Goal: Use online tool/utility: Utilize a website feature to perform a specific function

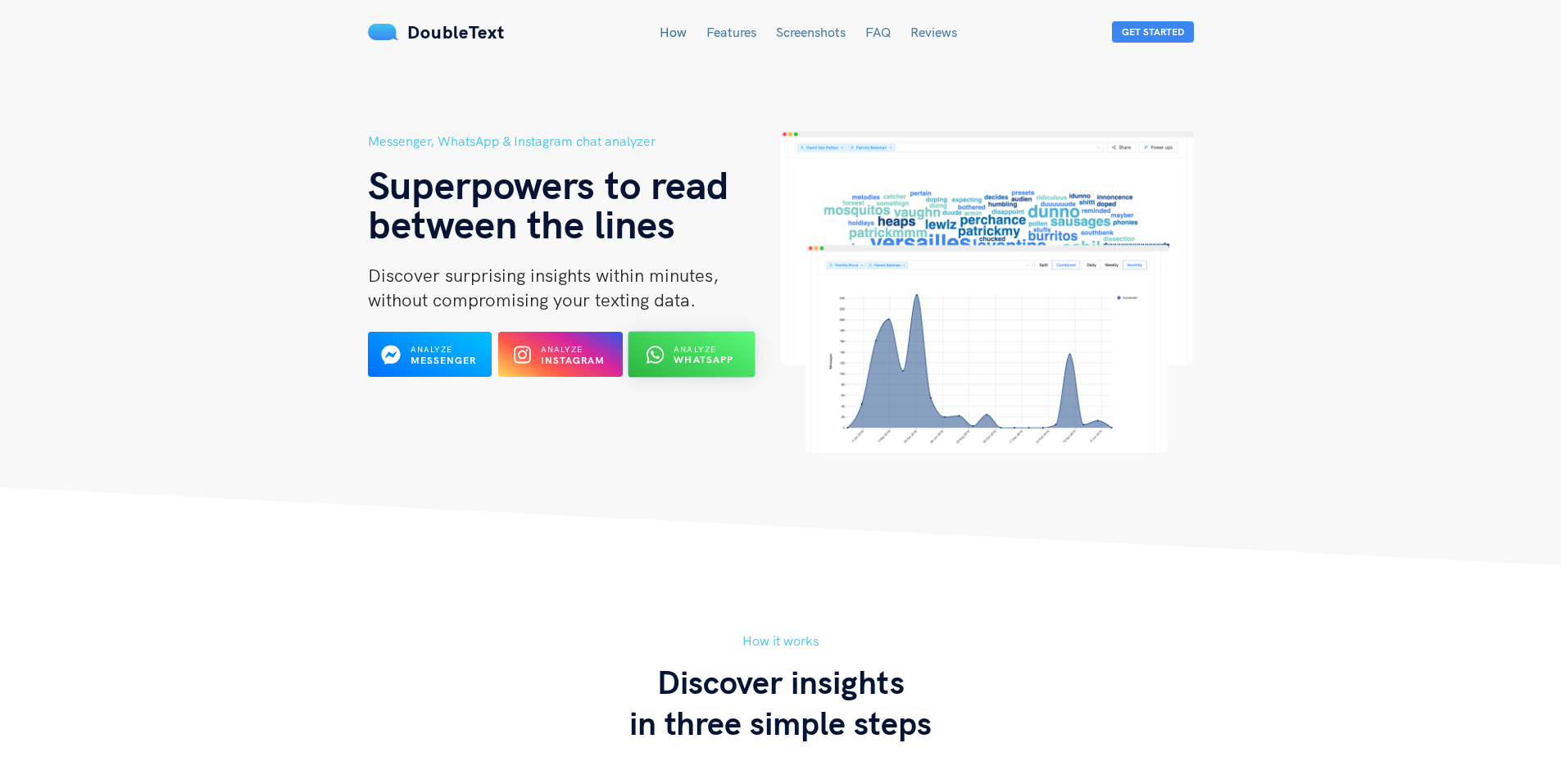
click at [699, 349] on span "Analyze" at bounding box center [695, 349] width 42 height 11
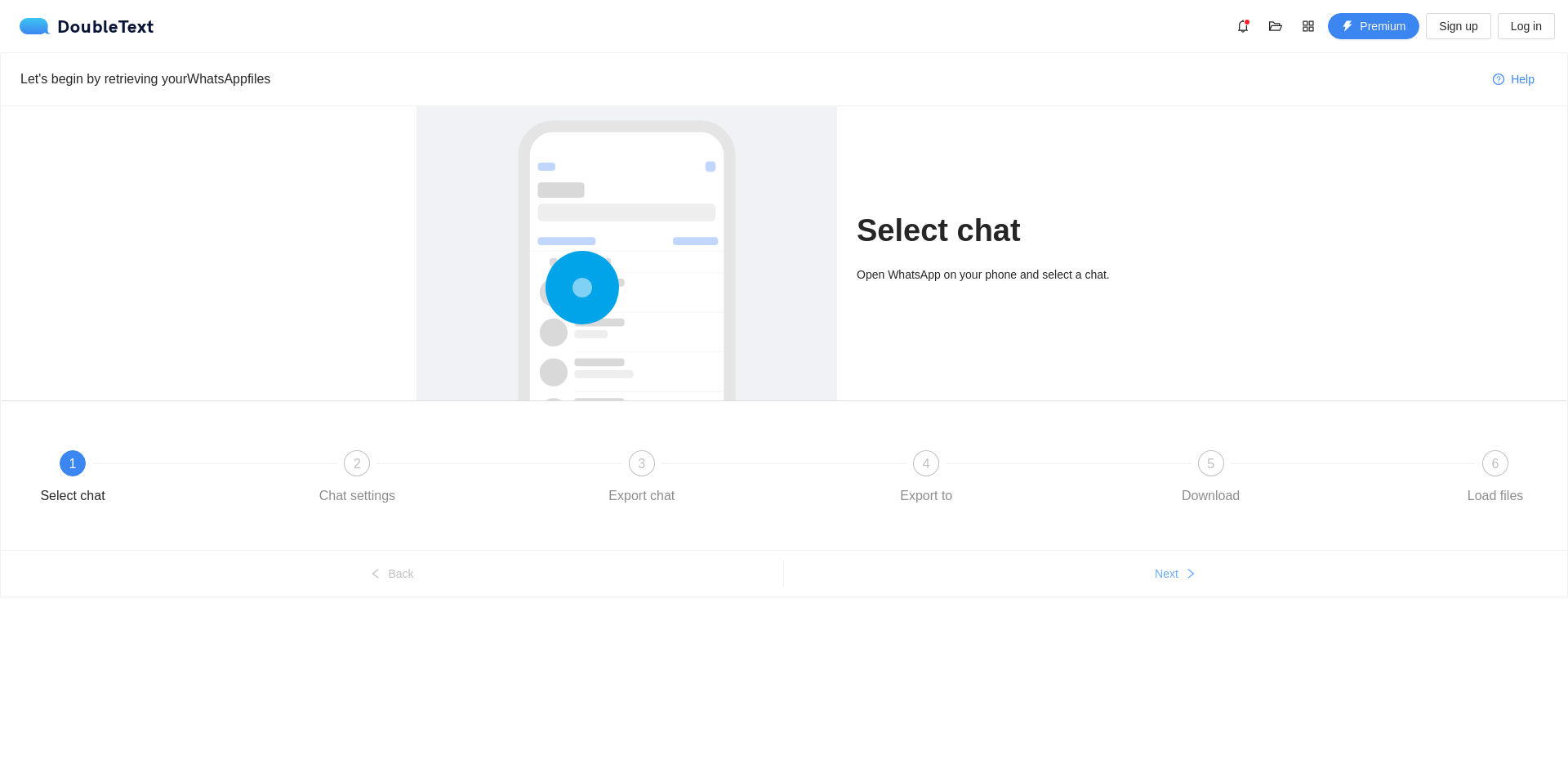
click at [1172, 585] on button "Next" at bounding box center [1176, 573] width 784 height 26
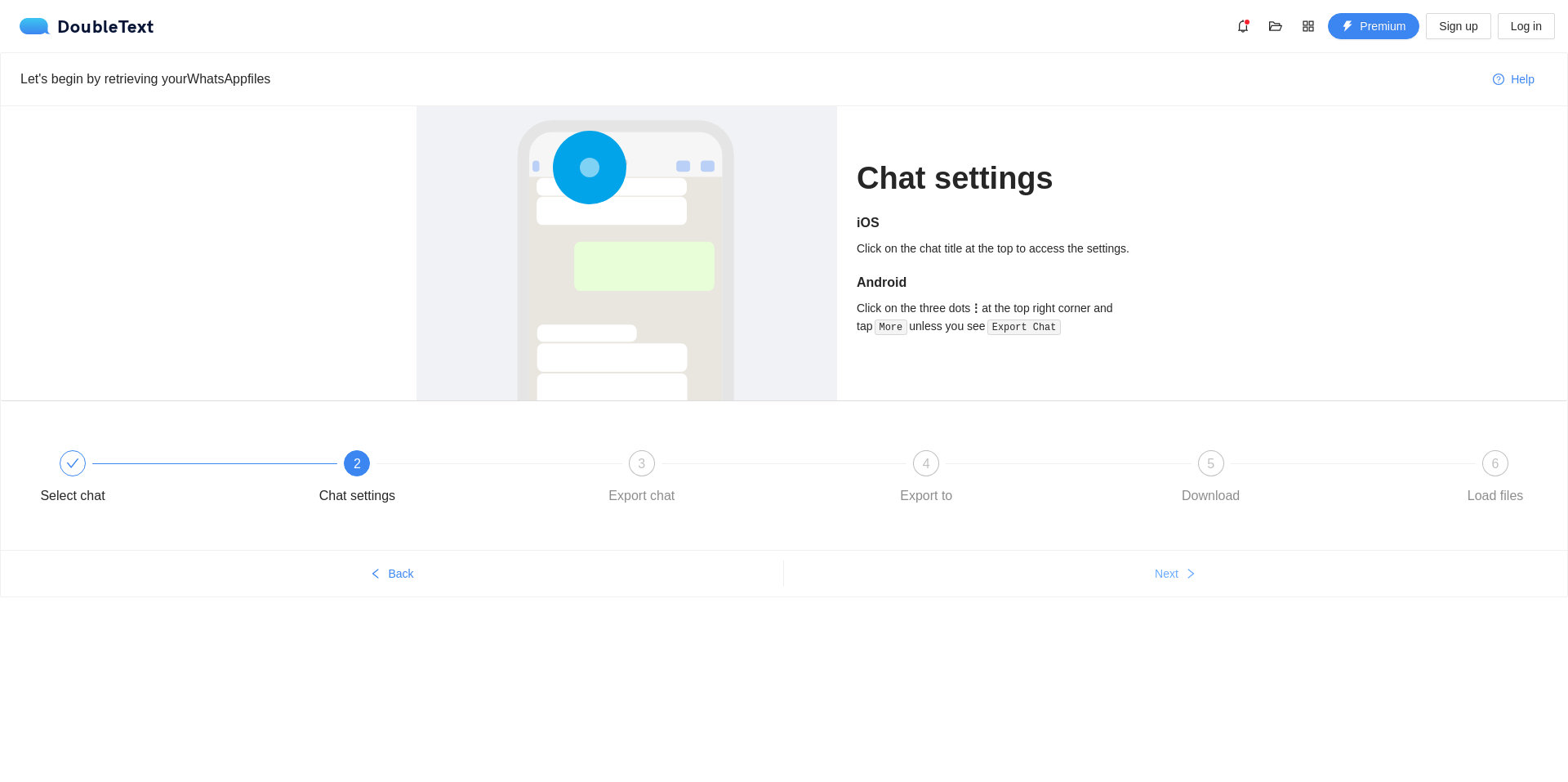
click at [1177, 570] on span "Next" at bounding box center [1167, 573] width 24 height 18
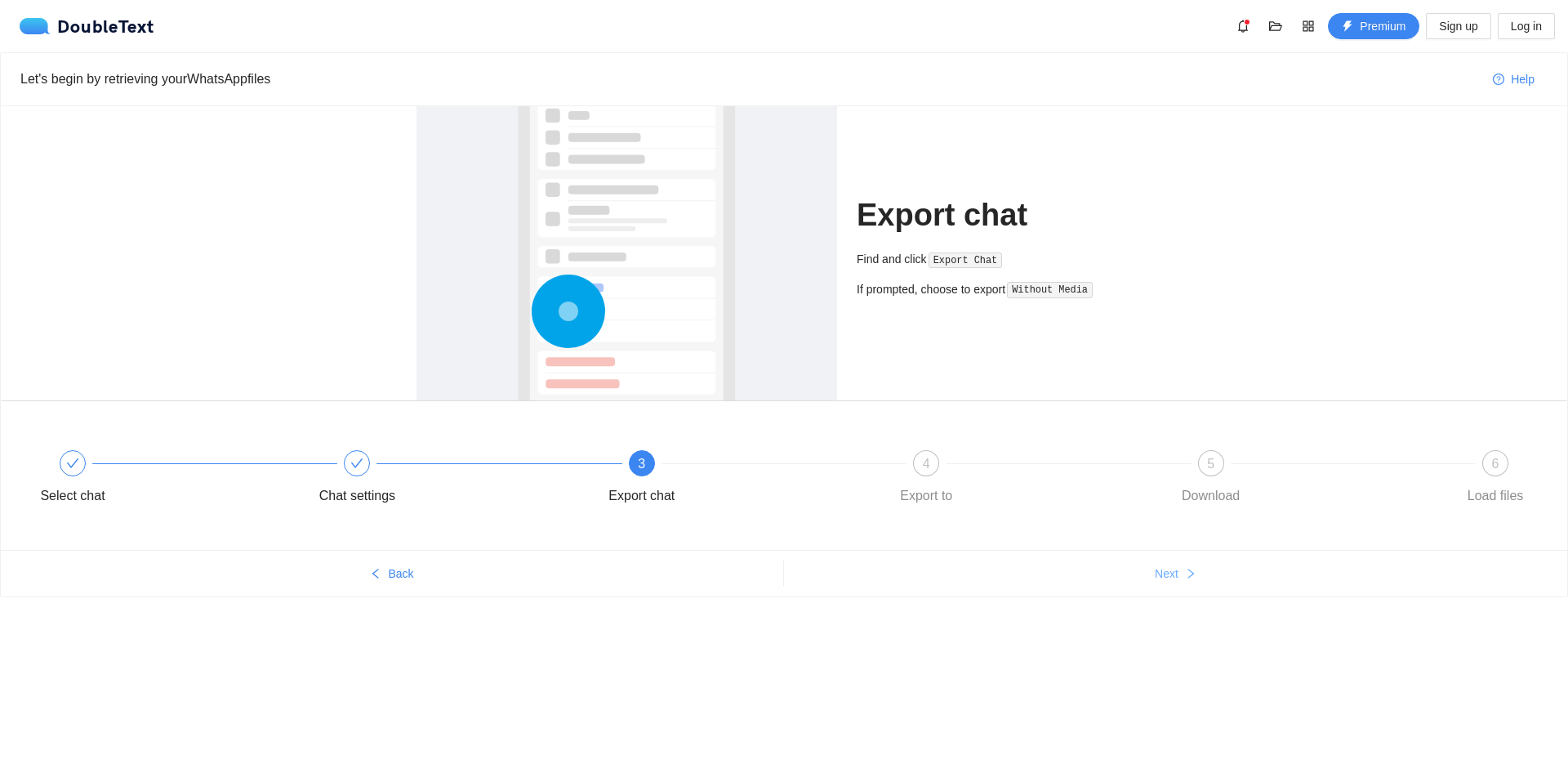
click at [1177, 570] on span "Next" at bounding box center [1167, 573] width 24 height 18
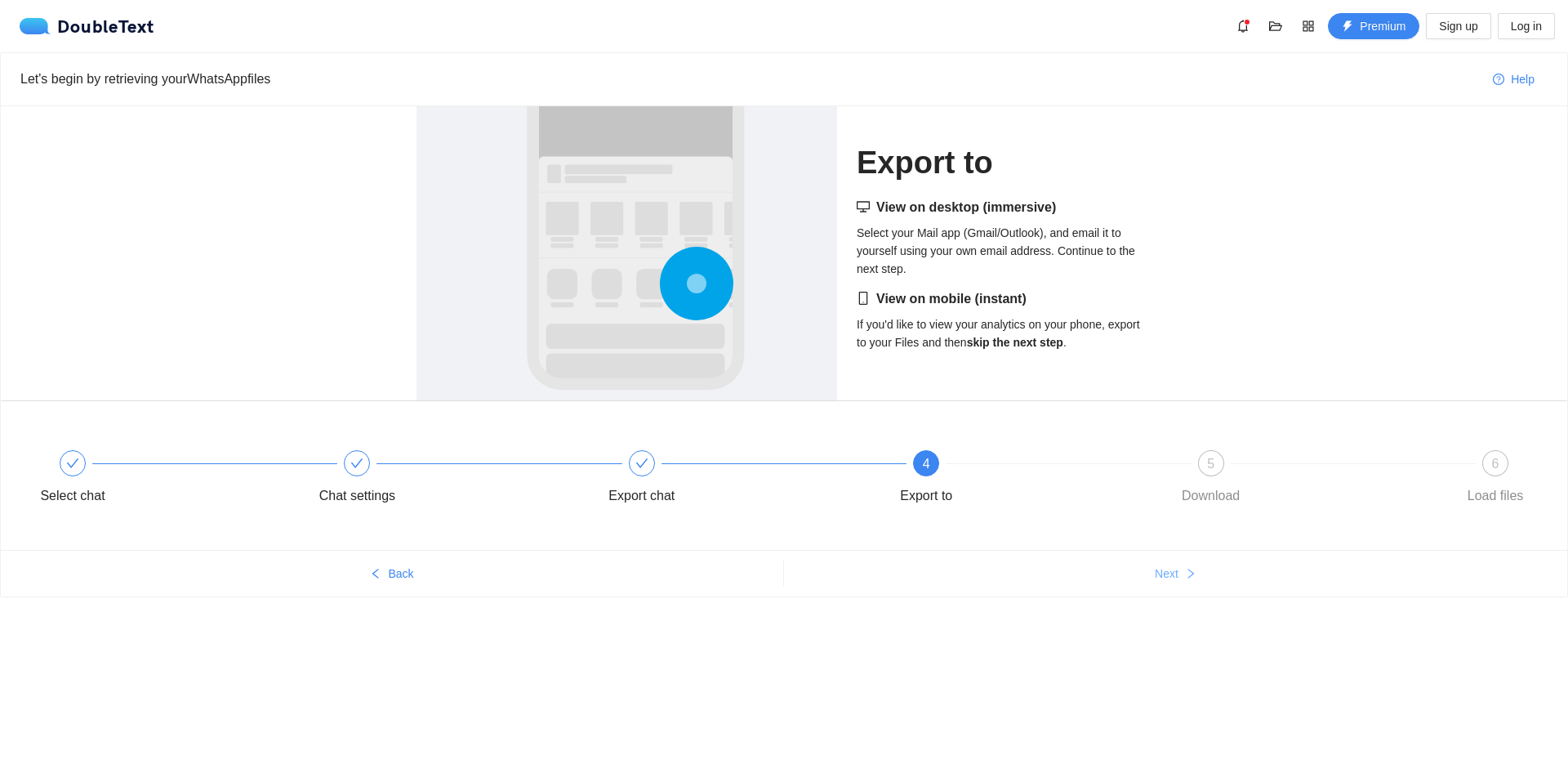
click at [1177, 570] on span "Next" at bounding box center [1167, 573] width 24 height 18
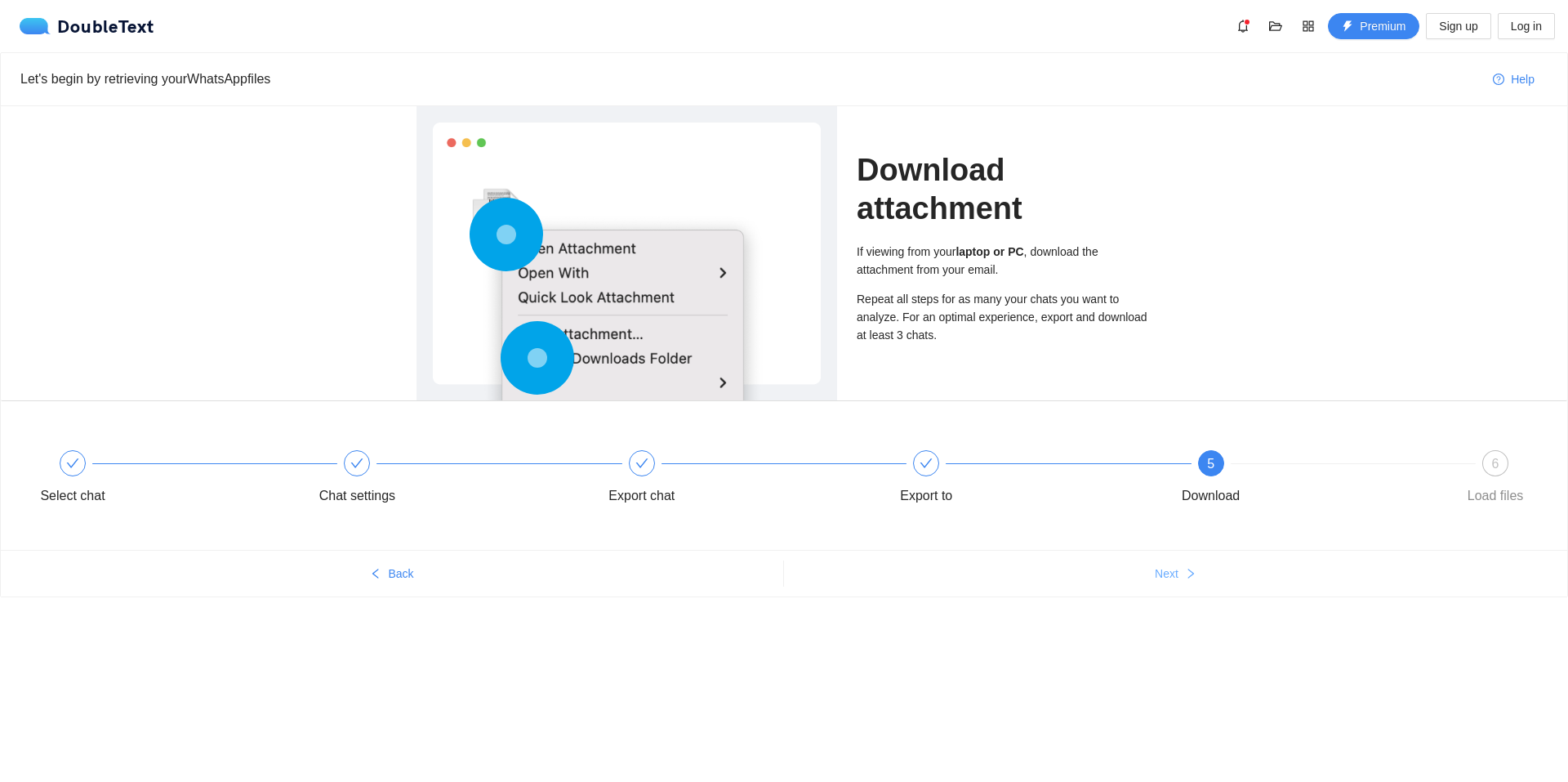
click at [1177, 570] on span "Next" at bounding box center [1167, 573] width 24 height 18
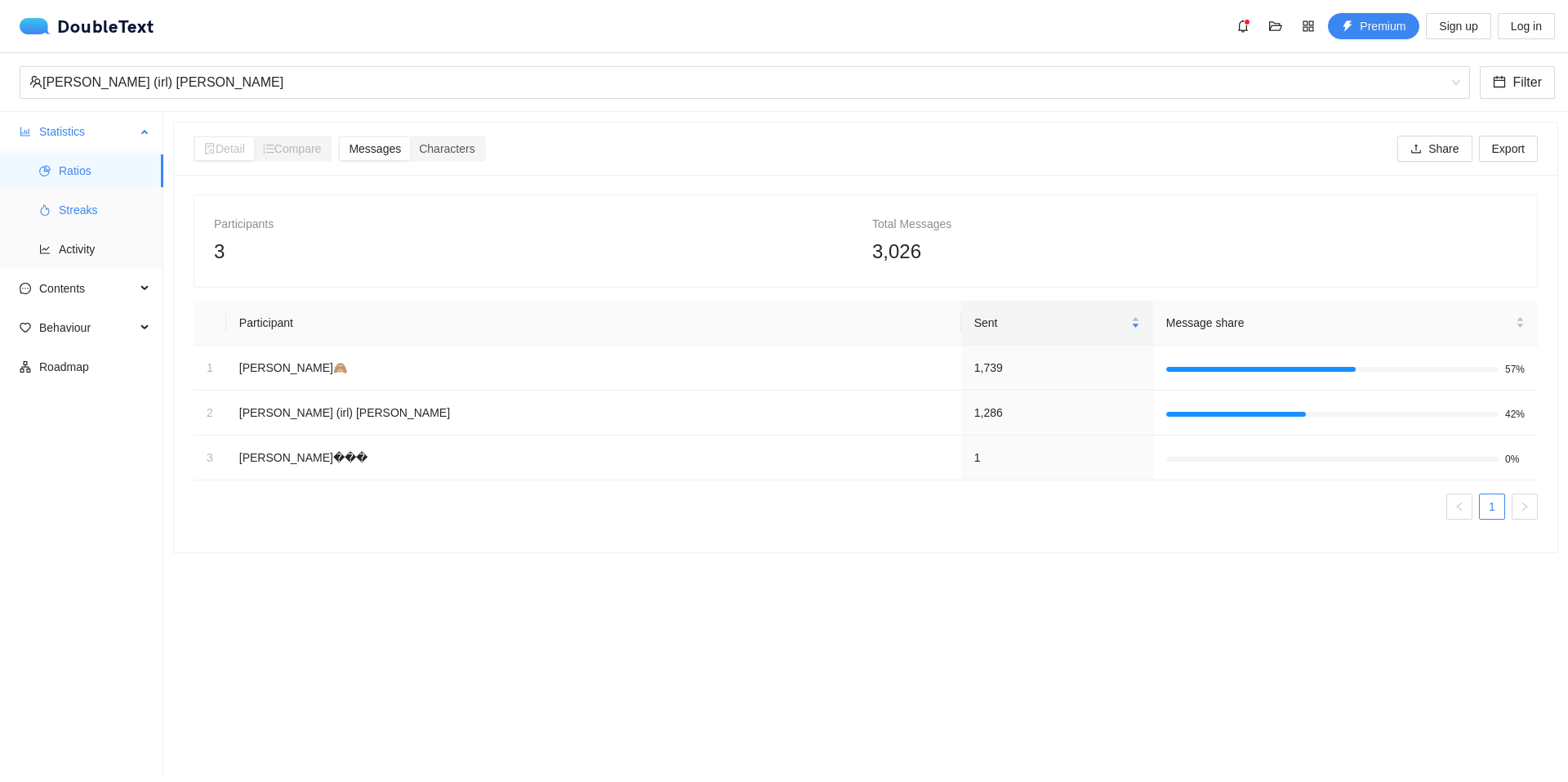
click at [70, 211] on span "Streaks" at bounding box center [105, 210] width 91 height 33
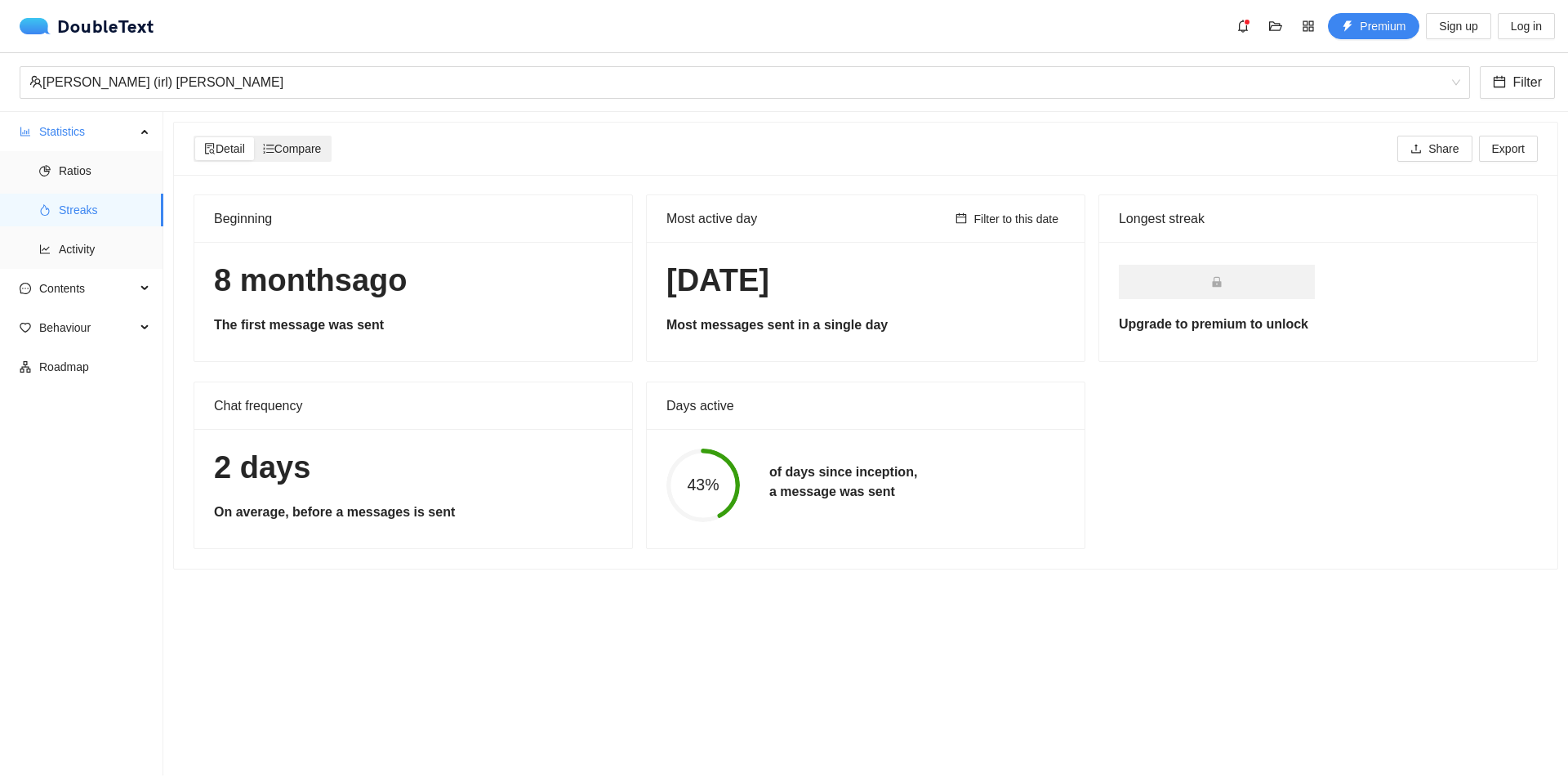
click at [315, 146] on span "Compare" at bounding box center [293, 148] width 59 height 13
click at [254, 138] on input "Compare" at bounding box center [254, 138] width 0 height 0
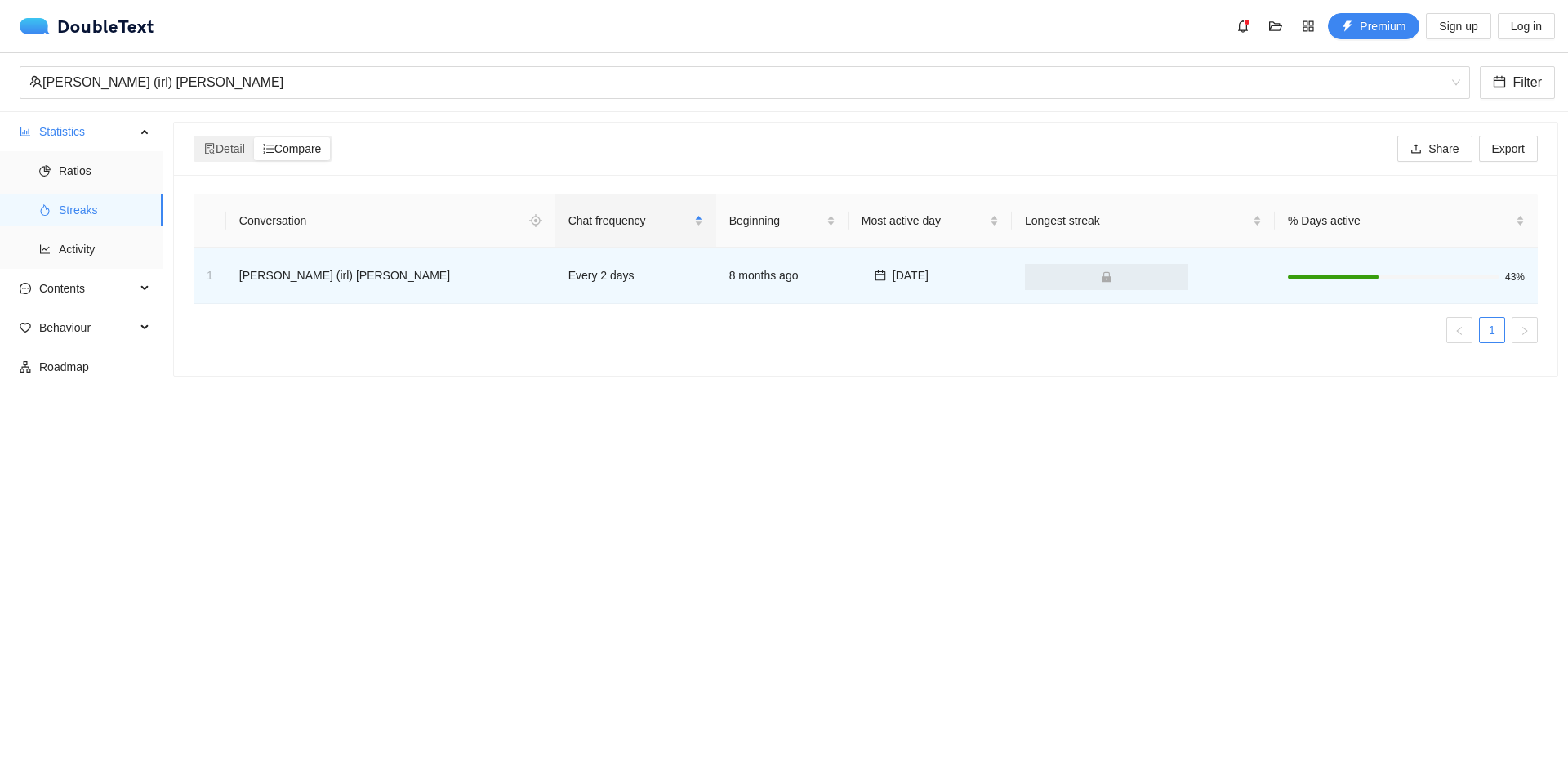
click at [315, 146] on span "Compare" at bounding box center [293, 148] width 59 height 13
click at [254, 138] on input "Compare" at bounding box center [254, 138] width 0 height 0
click at [228, 145] on span "Detail" at bounding box center [224, 148] width 40 height 13
click at [195, 138] on input "Detail" at bounding box center [195, 138] width 0 height 0
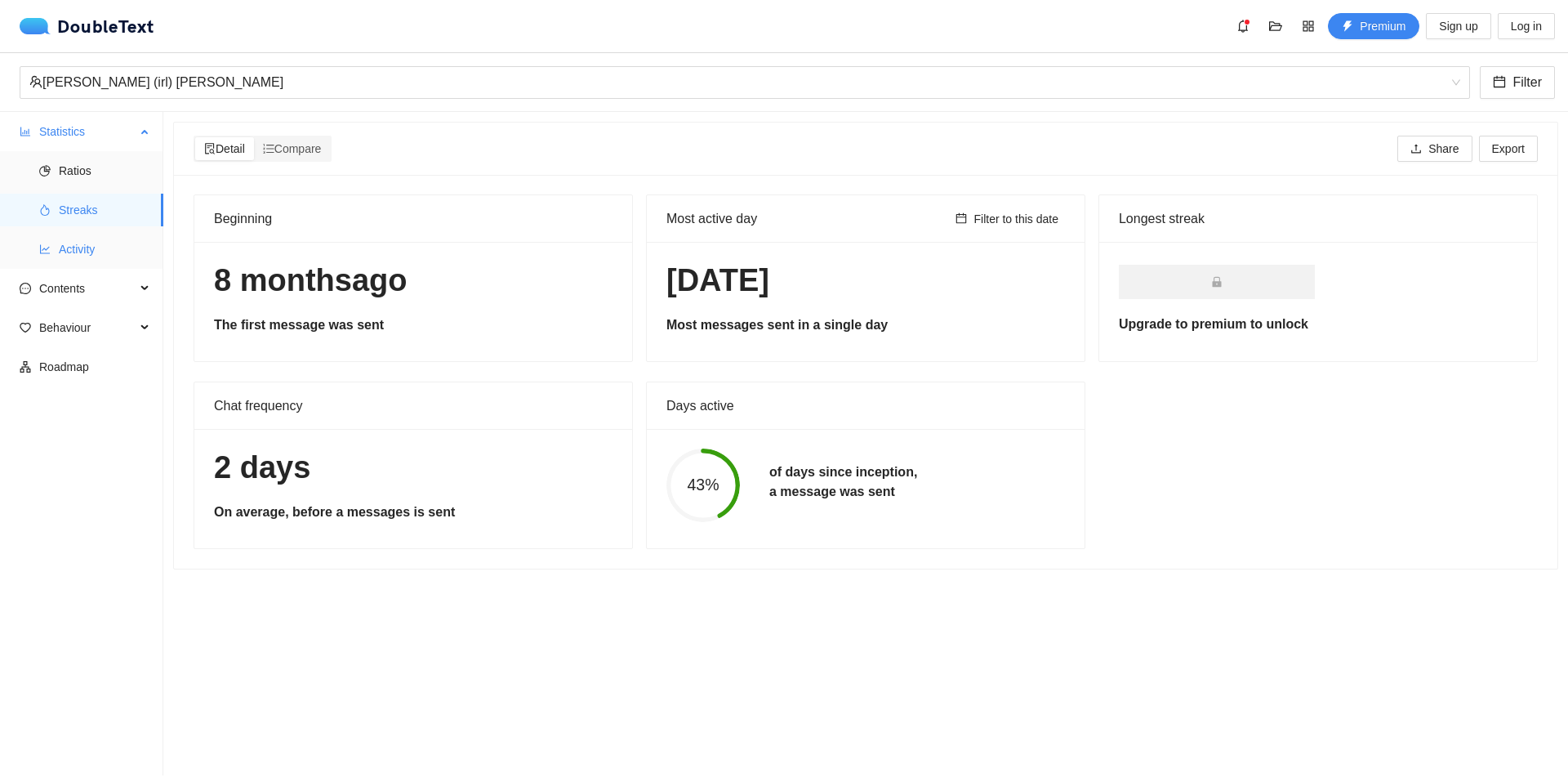
click at [56, 246] on li "Activity" at bounding box center [82, 249] width 164 height 33
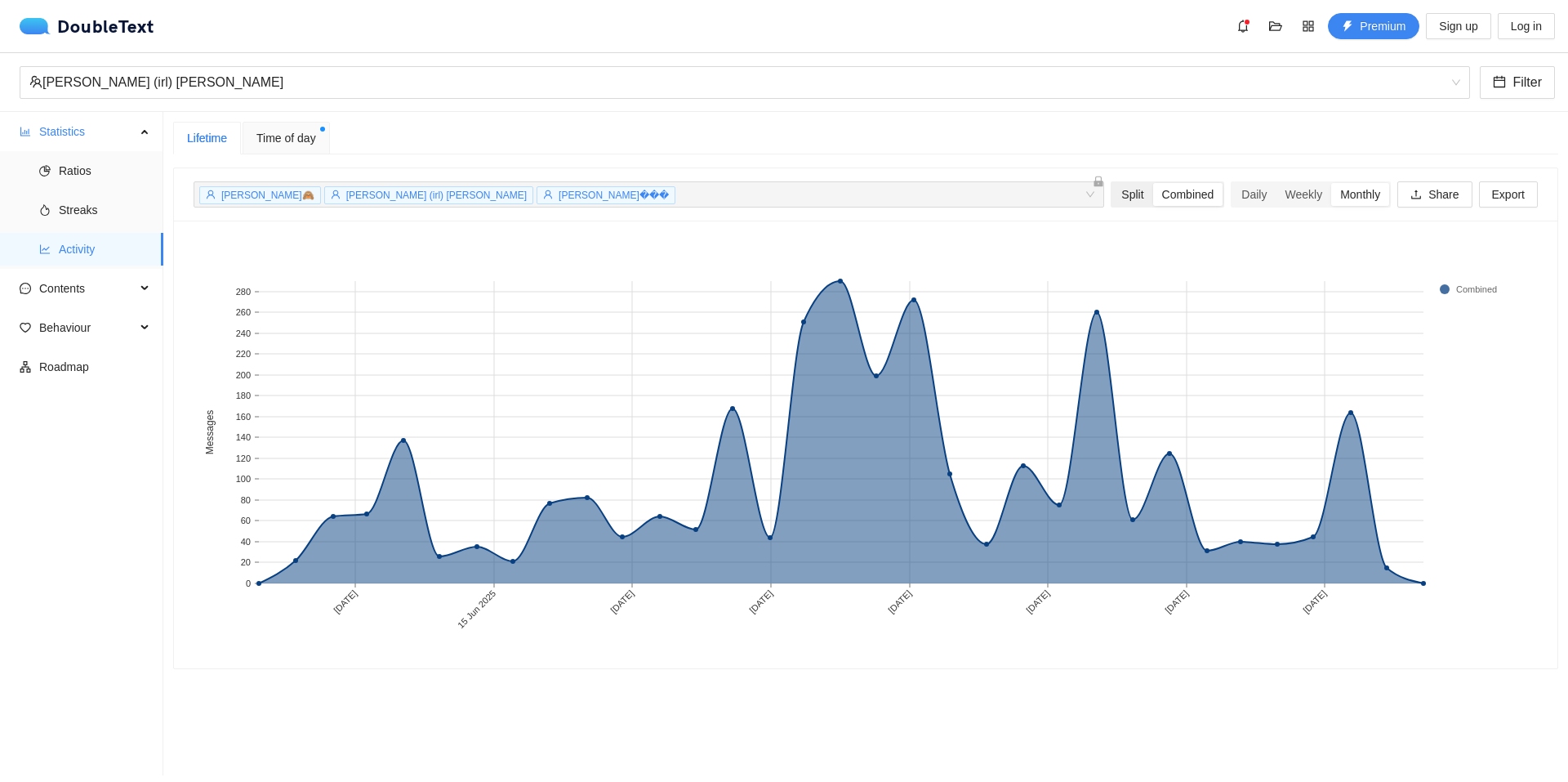
click at [1113, 191] on div "Split" at bounding box center [1132, 194] width 40 height 23
click at [1113, 183] on input "Split" at bounding box center [1113, 183] width 0 height 0
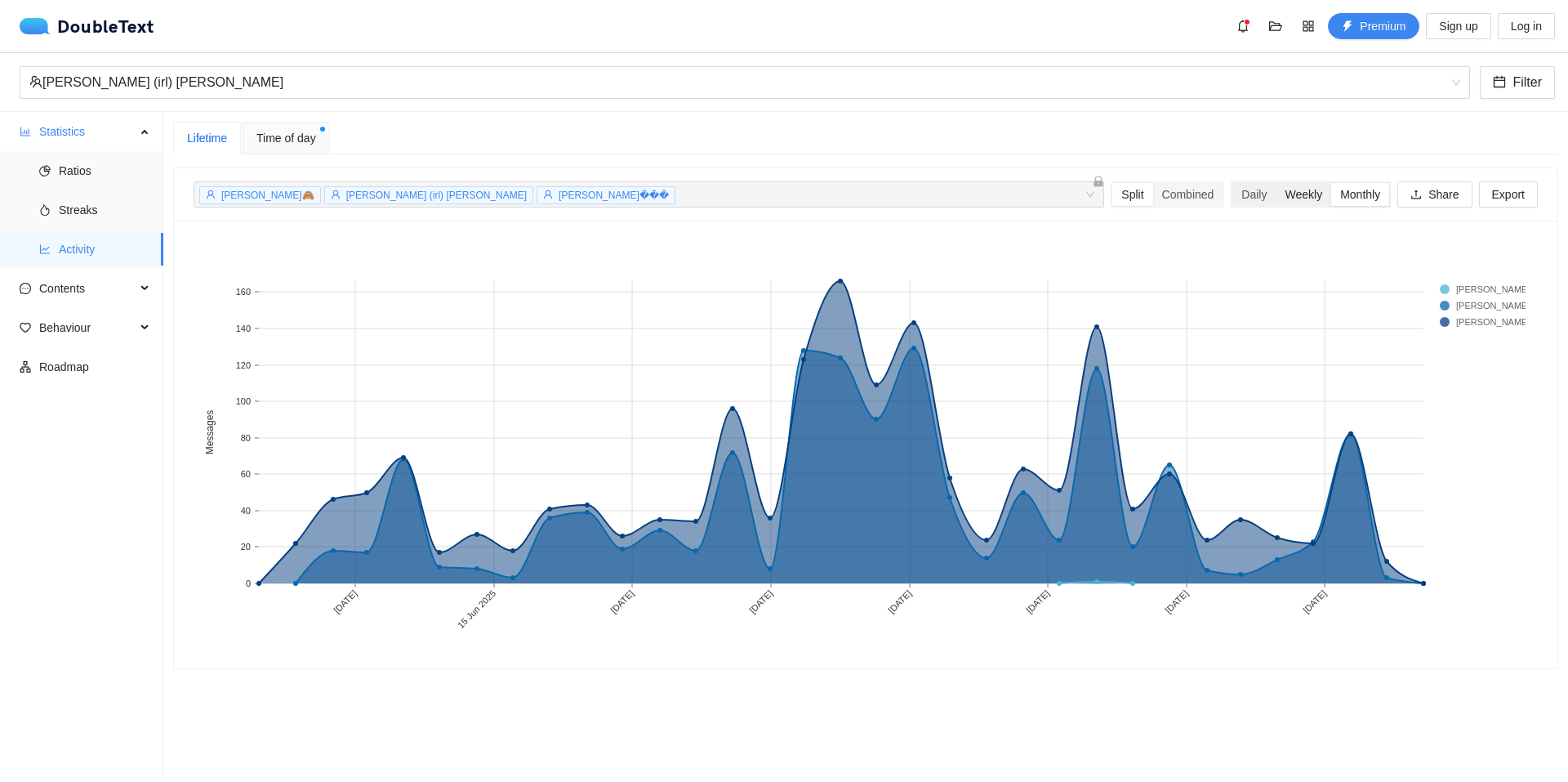
click at [1285, 194] on div "Weekly" at bounding box center [1304, 194] width 56 height 23
click at [1276, 183] on input "Weekly" at bounding box center [1276, 183] width 0 height 0
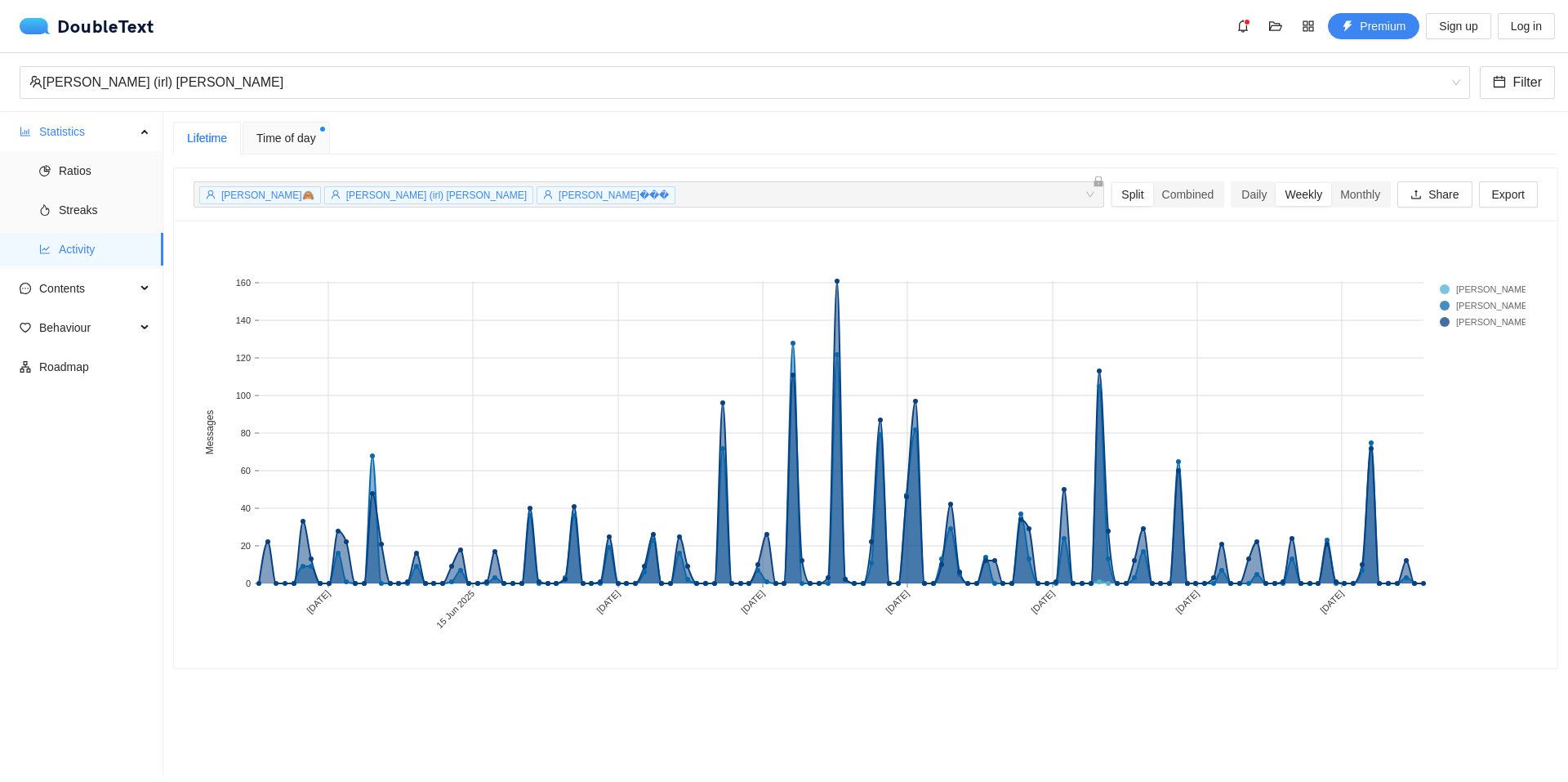
click at [265, 133] on span "Time of day" at bounding box center [286, 138] width 60 height 18
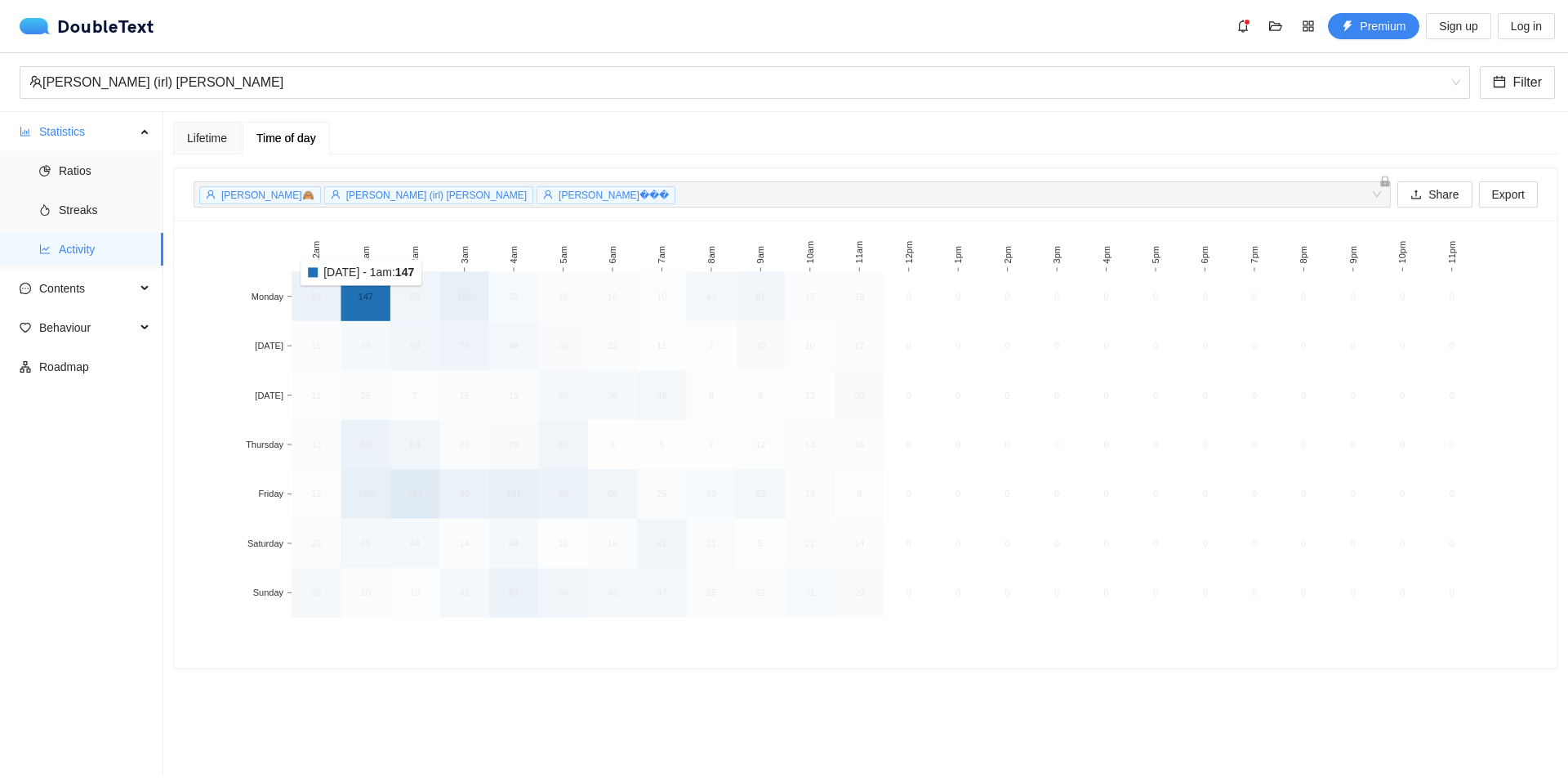
click at [365, 297] on text "147" at bounding box center [365, 297] width 14 height 10
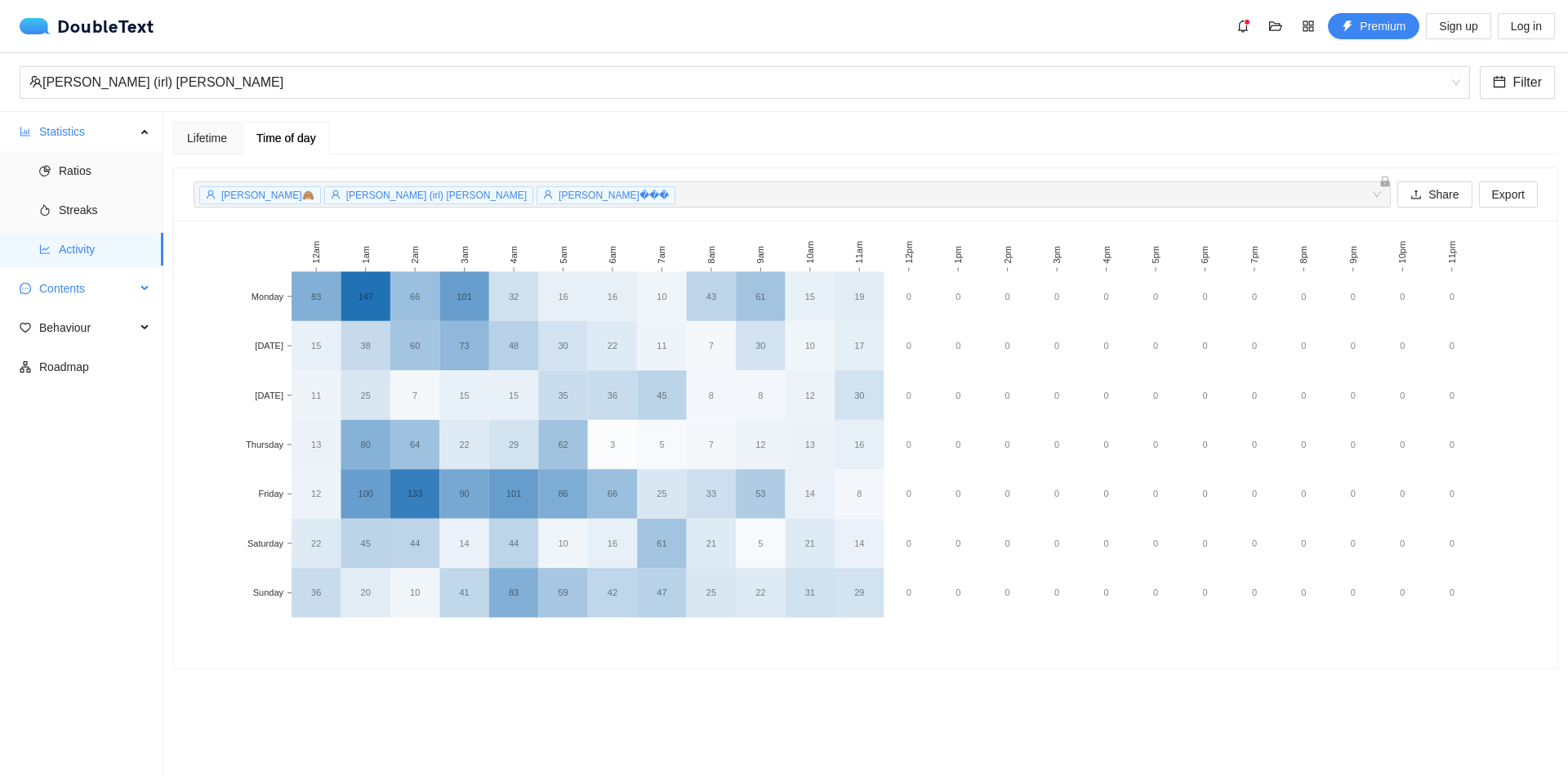
click at [142, 284] on div "Contents" at bounding box center [82, 288] width 164 height 33
click at [67, 332] on span "Word Cloud" at bounding box center [105, 327] width 91 height 33
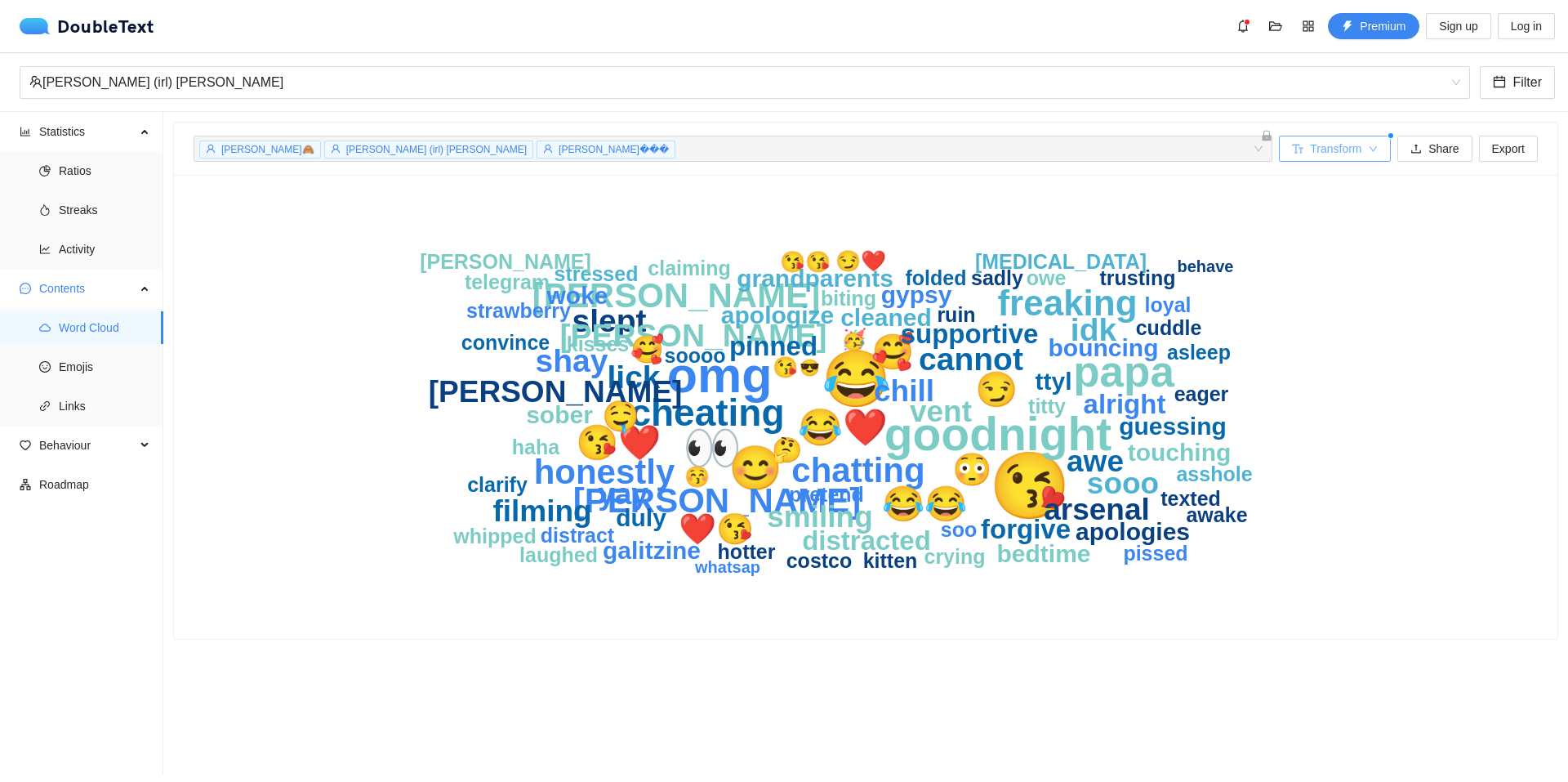
click at [1355, 153] on button "Transform" at bounding box center [1335, 148] width 112 height 26
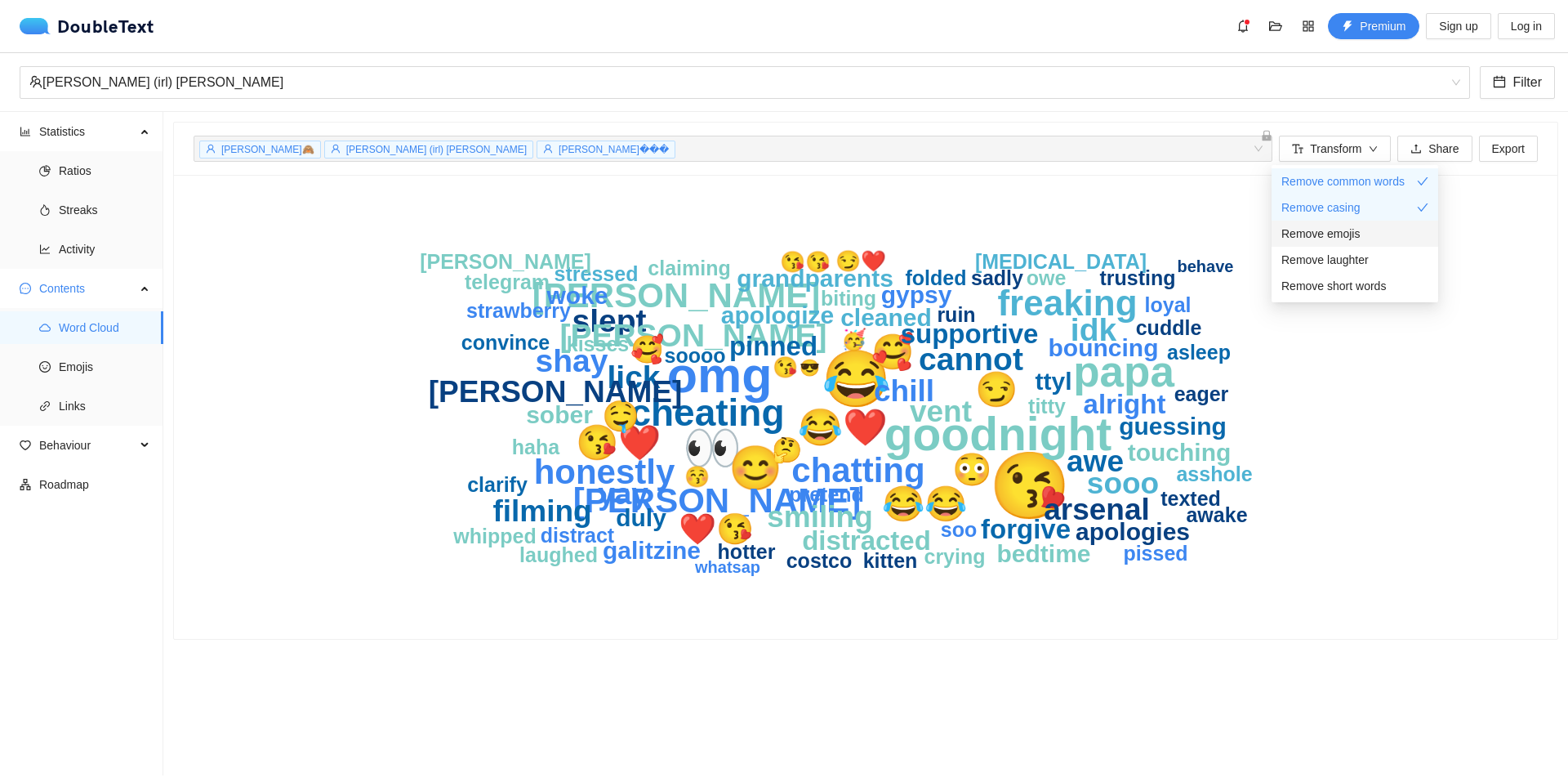
click at [1333, 226] on span "Remove emojis" at bounding box center [1320, 233] width 78 height 18
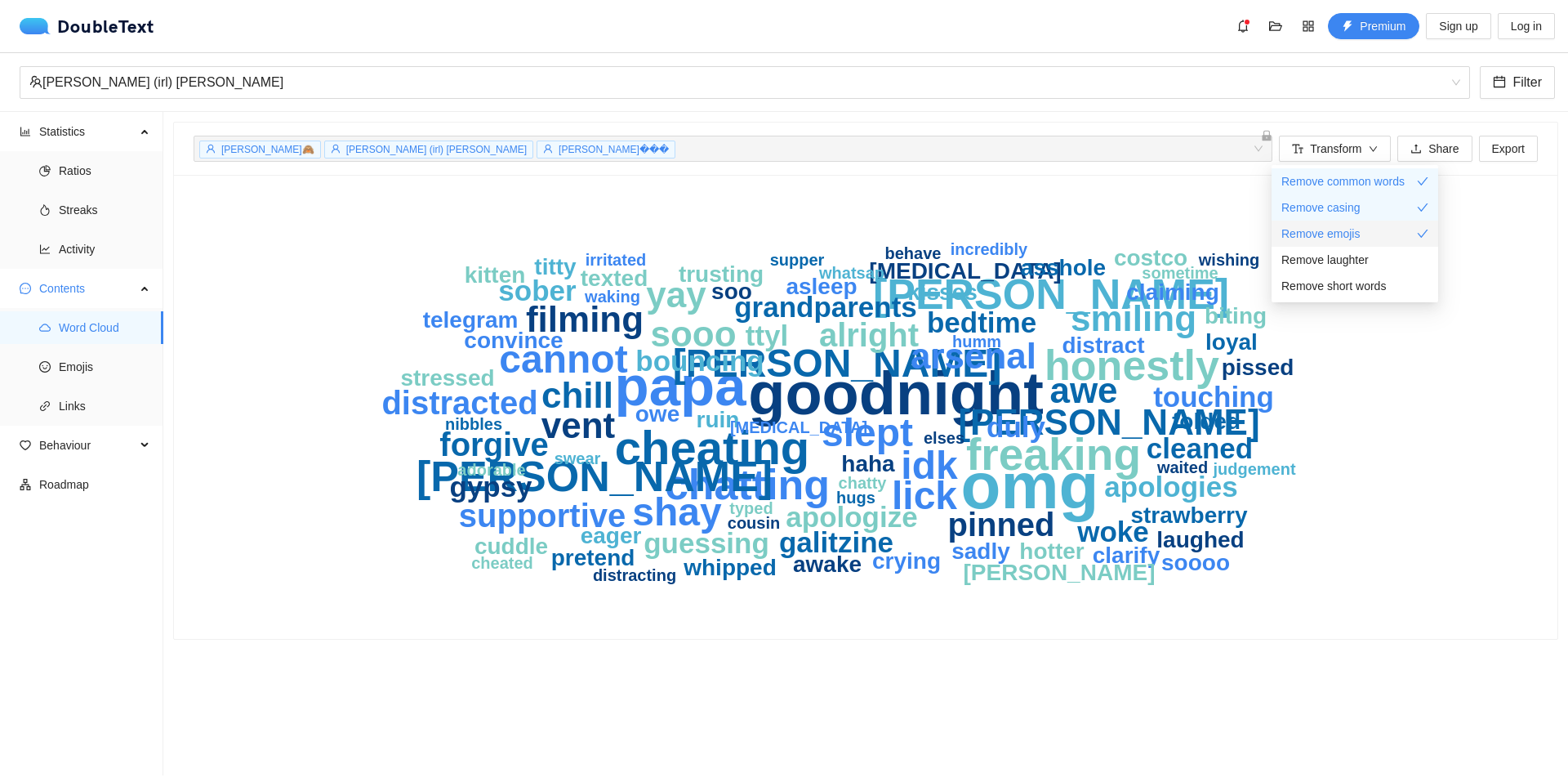
click at [1333, 226] on span "Remove emojis" at bounding box center [1320, 233] width 78 height 18
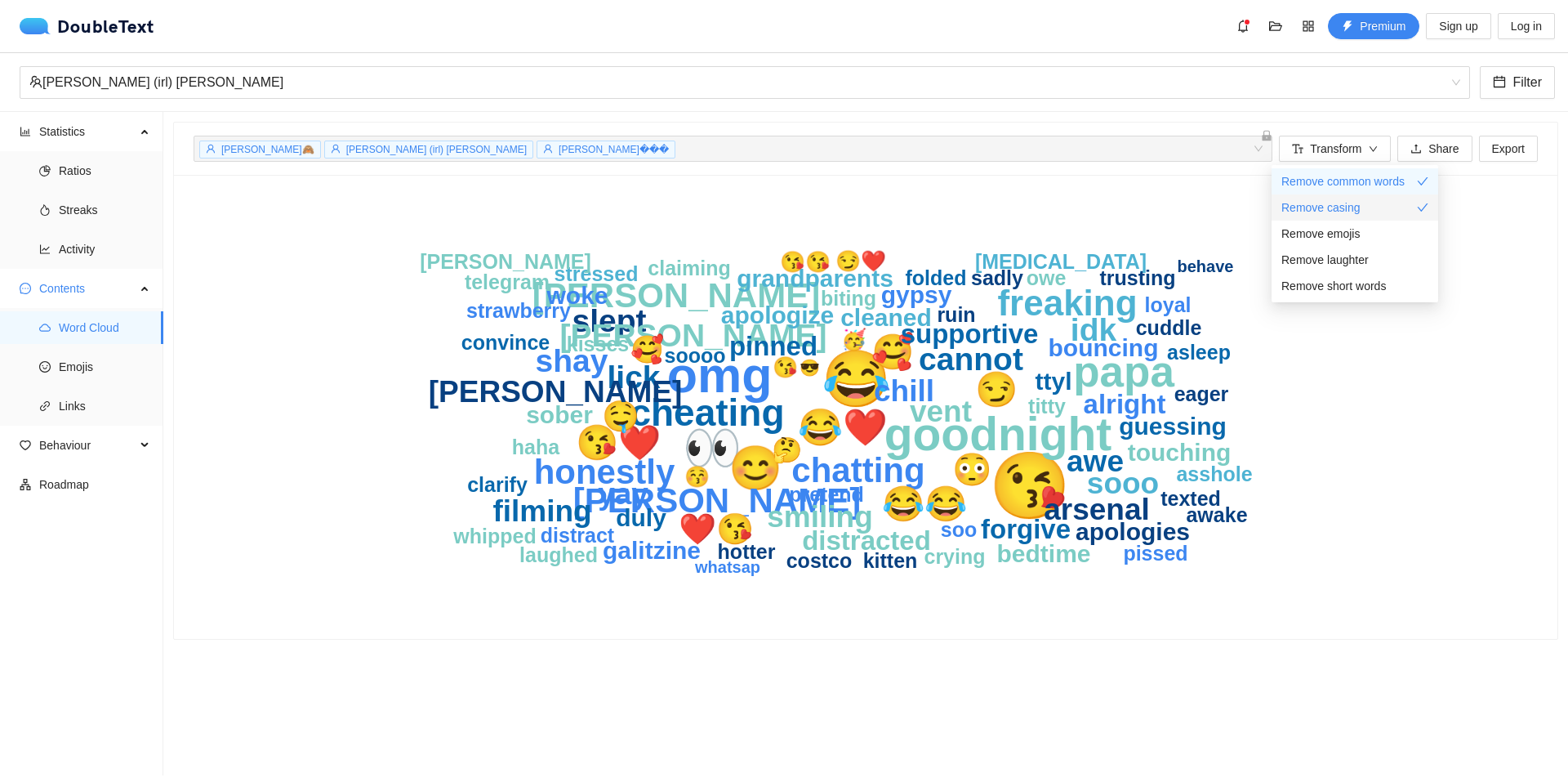
click at [1334, 206] on span "Remove casing" at bounding box center [1321, 207] width 79 height 18
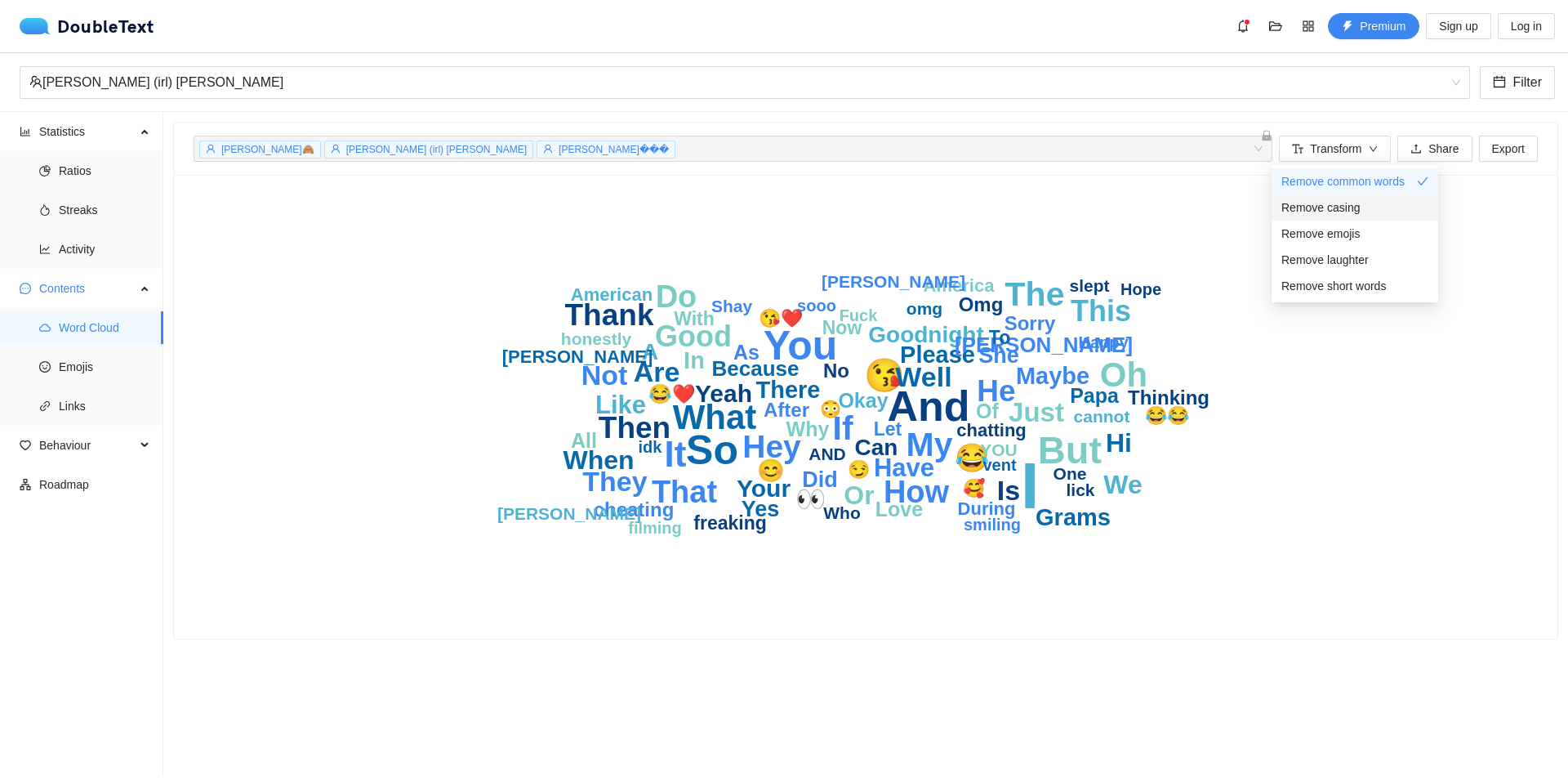
click at [1334, 206] on span "Remove casing" at bounding box center [1321, 207] width 79 height 18
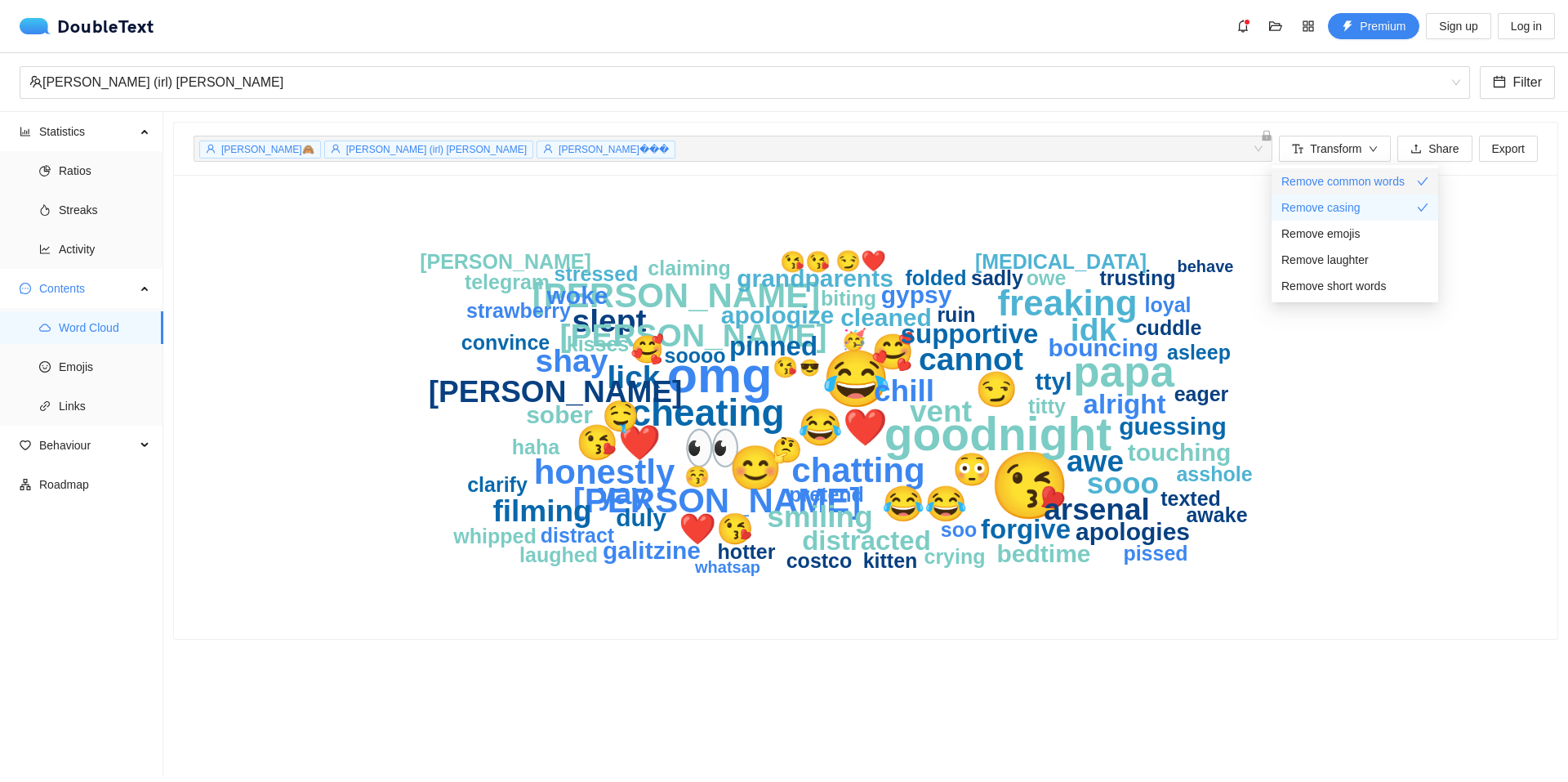
click at [1355, 180] on span "Remove common words" at bounding box center [1343, 181] width 123 height 18
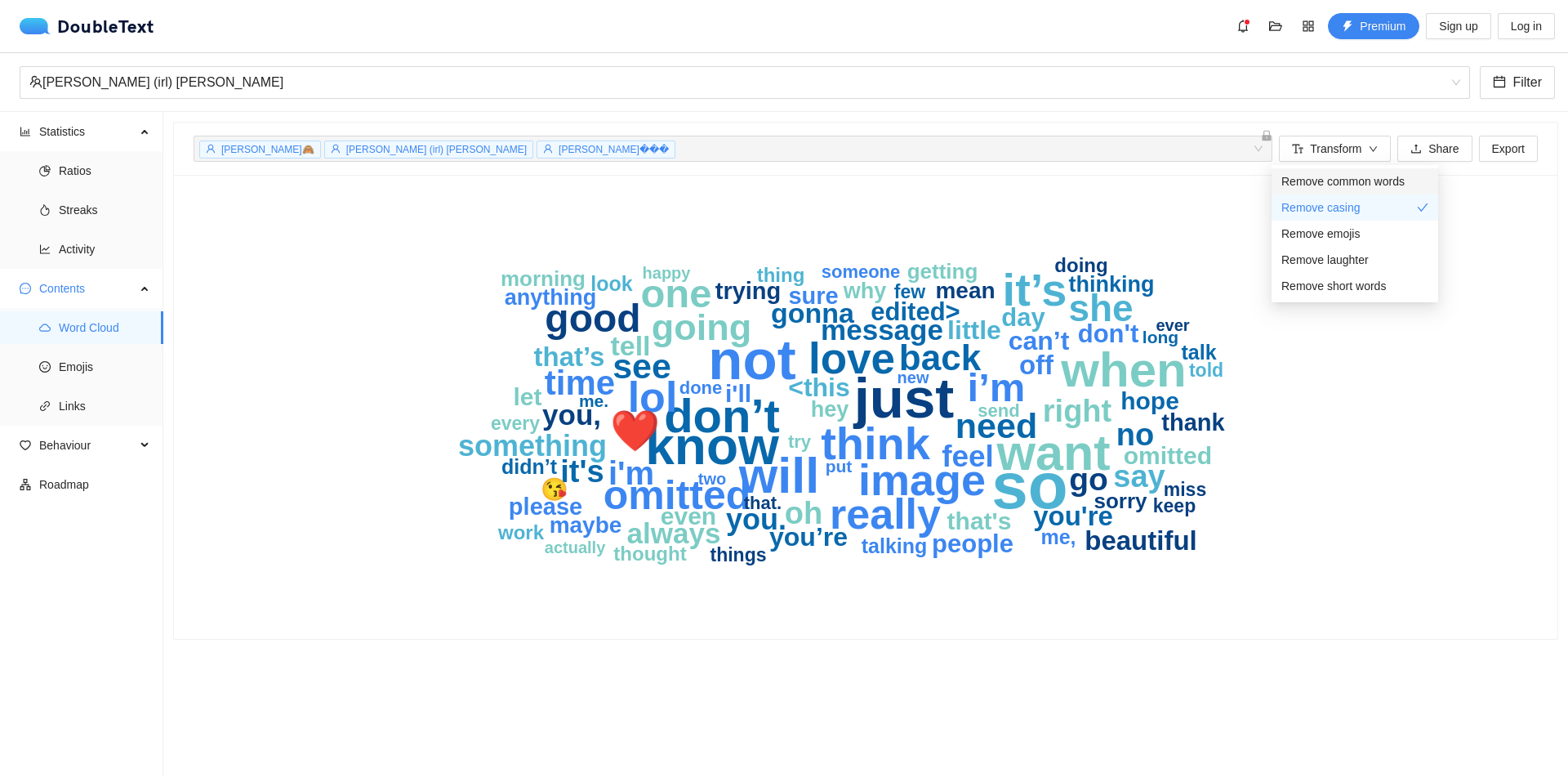
click at [1355, 180] on span "Remove common words" at bounding box center [1343, 181] width 123 height 18
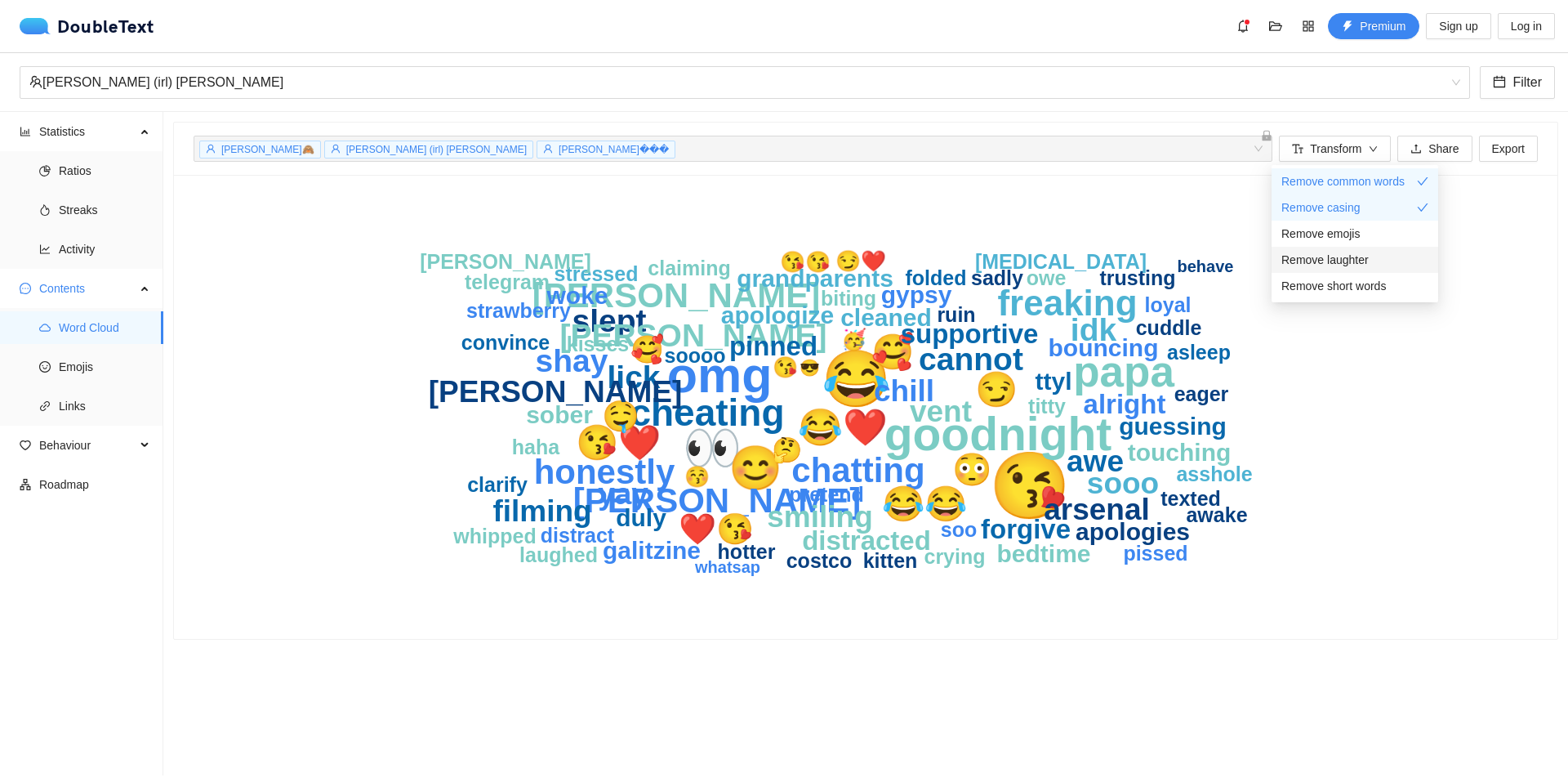
click at [1367, 254] on div "Remove laughter" at bounding box center [1355, 259] width 147 height 18
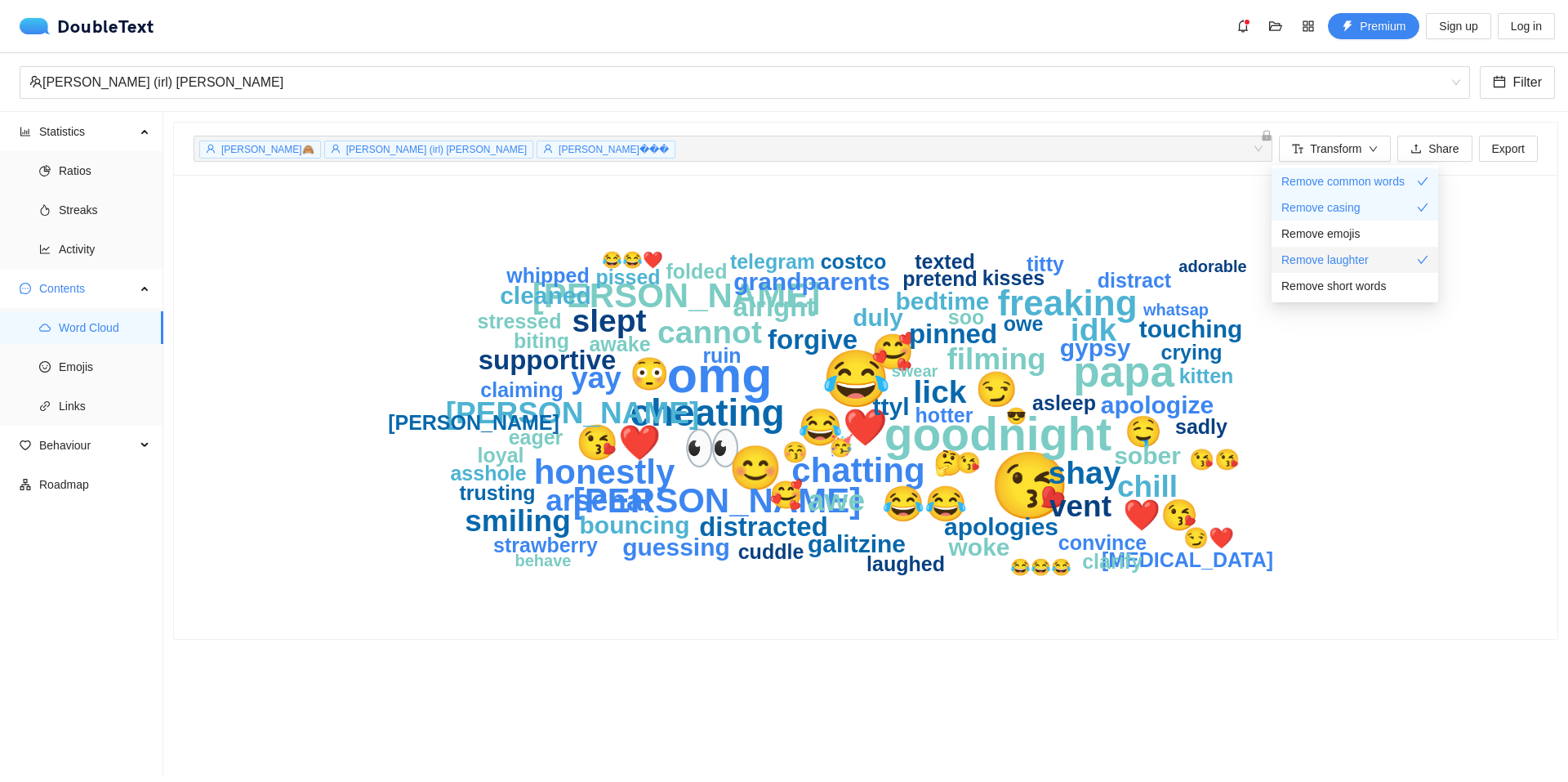
click at [1367, 254] on div "Remove laughter" at bounding box center [1355, 259] width 147 height 18
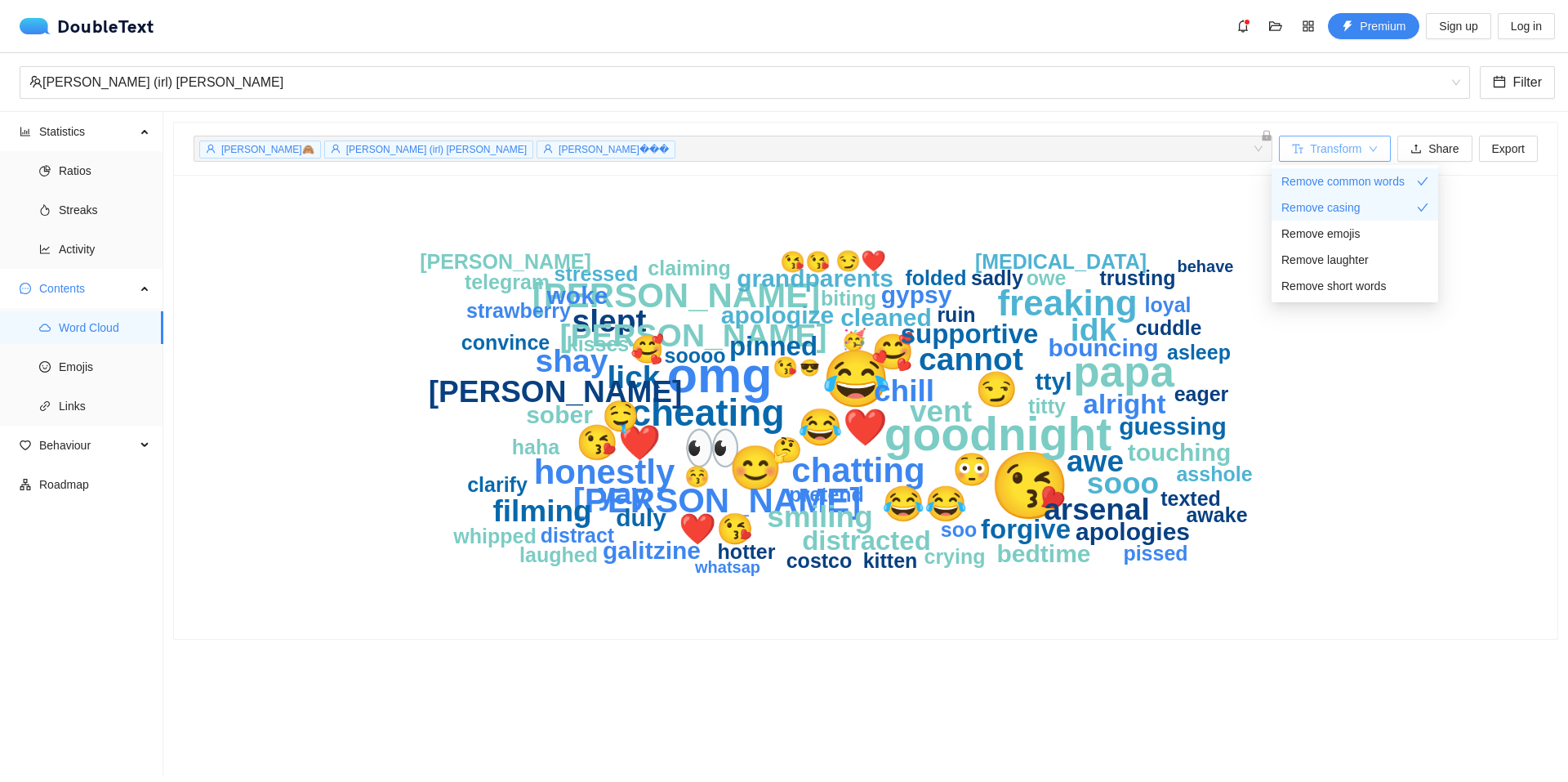
click at [1369, 144] on icon "down" at bounding box center [1374, 149] width 10 height 10
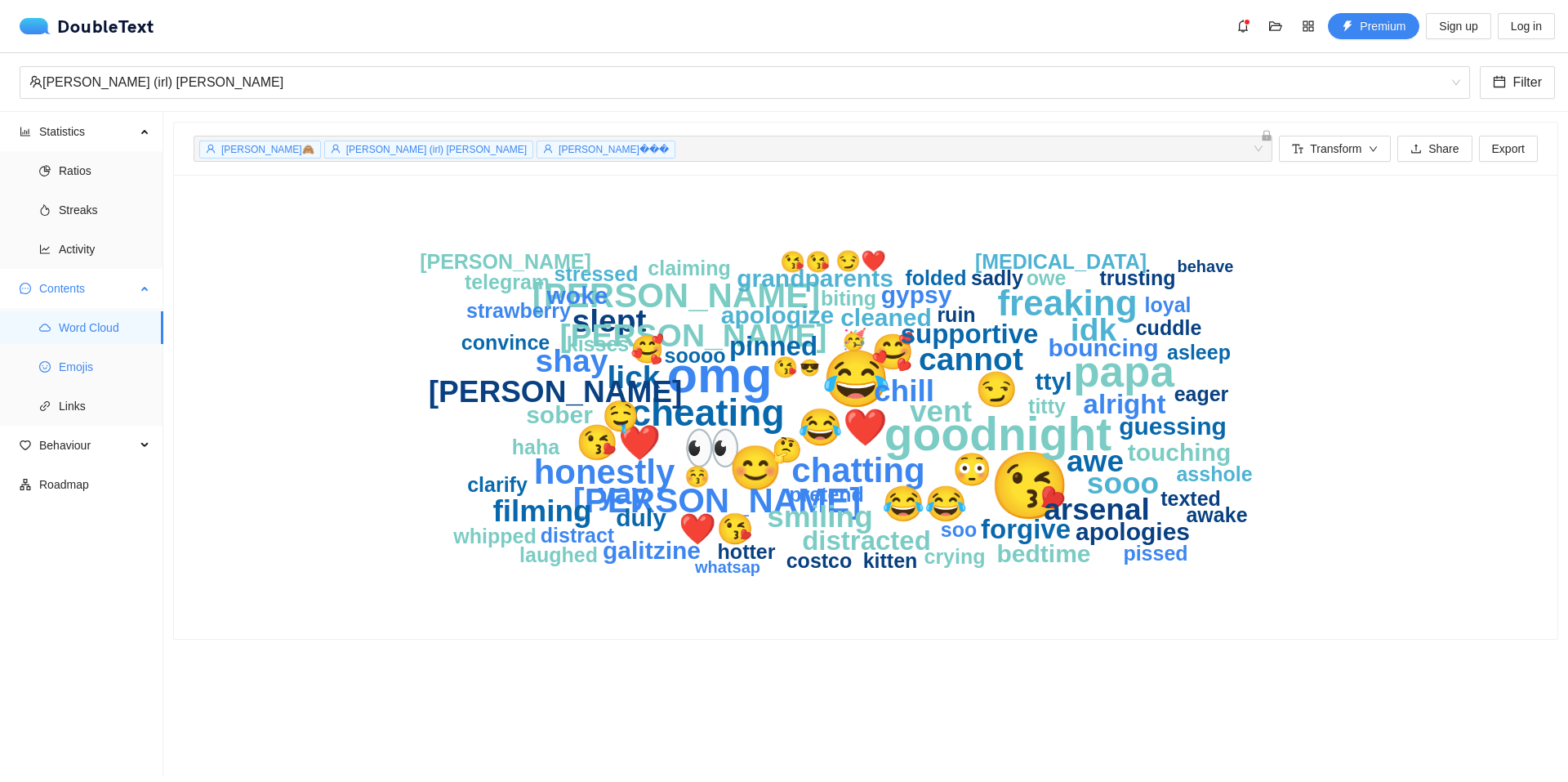
click at [51, 362] on li "Emojis" at bounding box center [82, 366] width 164 height 33
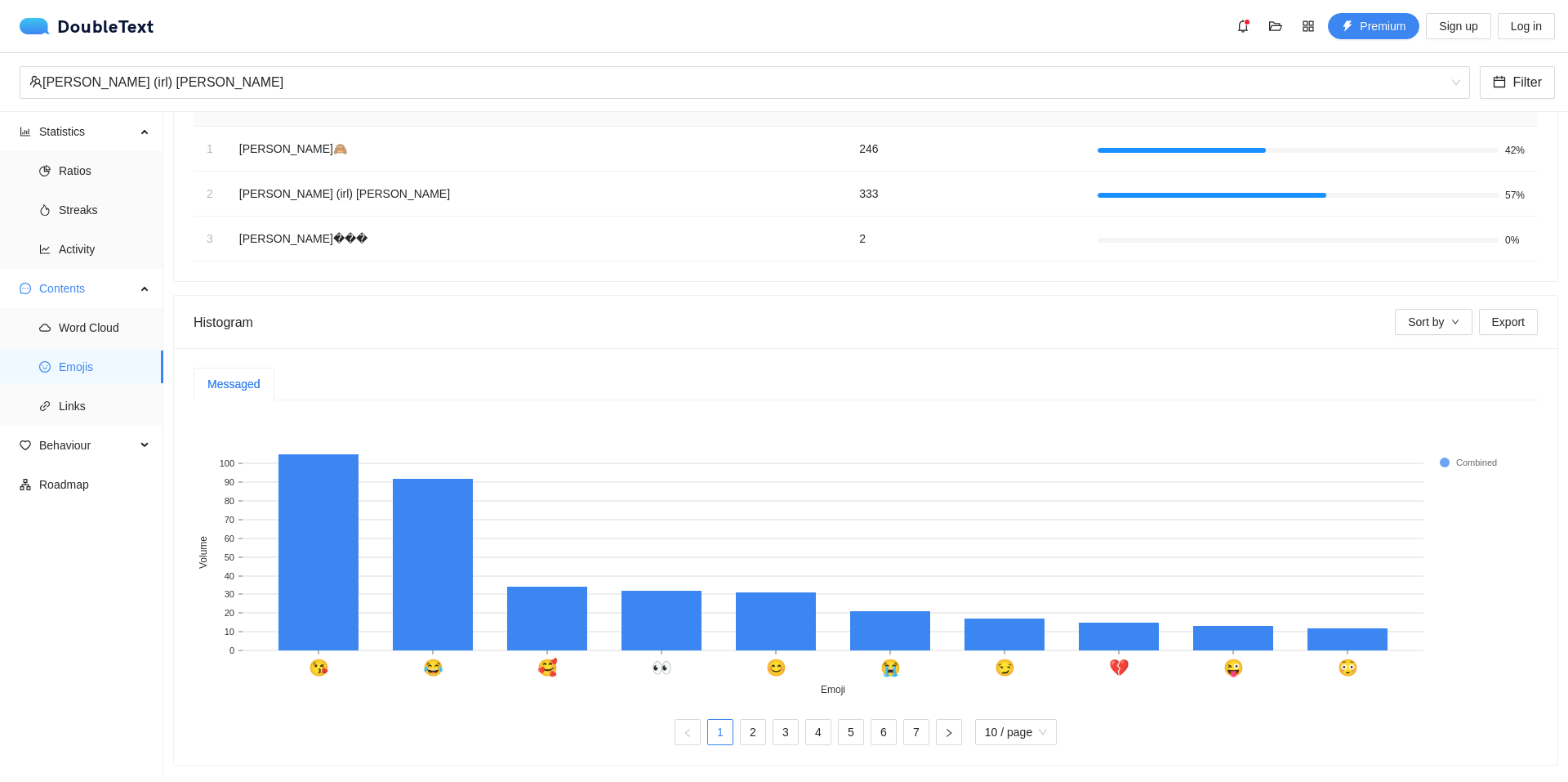
scroll to position [33, 0]
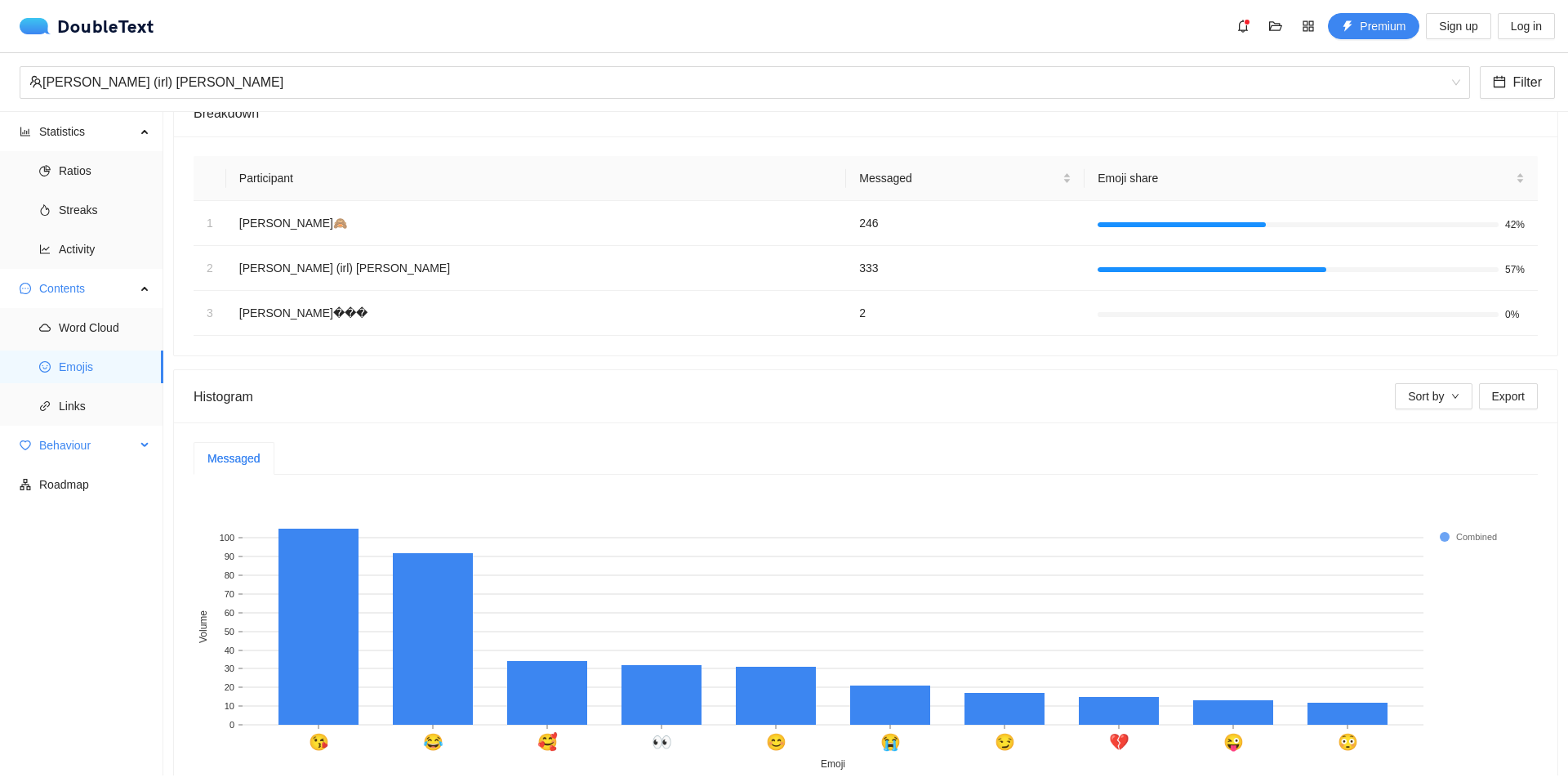
click at [135, 445] on span "Behaviour" at bounding box center [87, 445] width 96 height 33
click at [78, 485] on span "Interactions" at bounding box center [105, 484] width 91 height 33
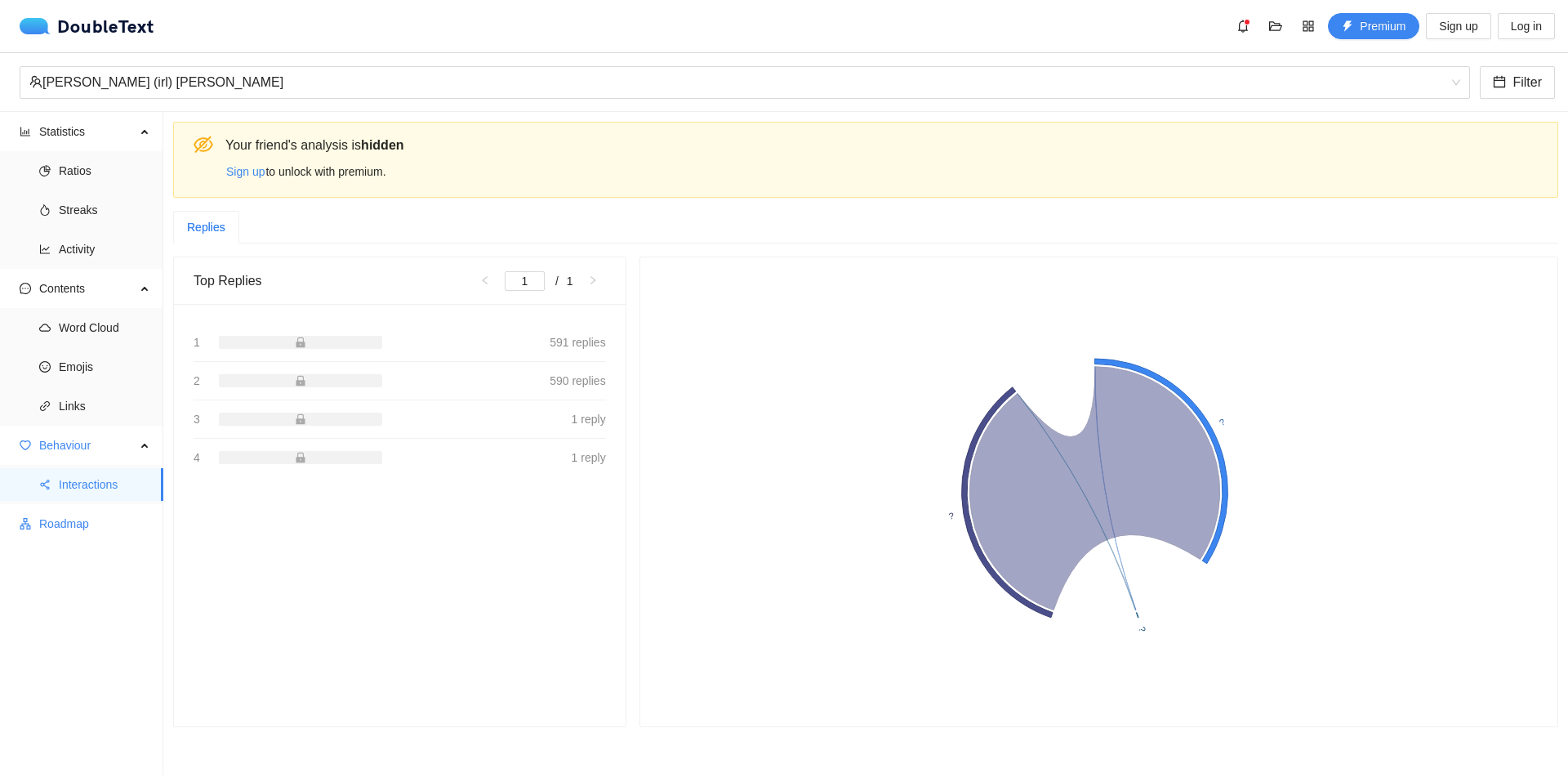
click at [59, 514] on span "Roadmap" at bounding box center [94, 523] width 111 height 33
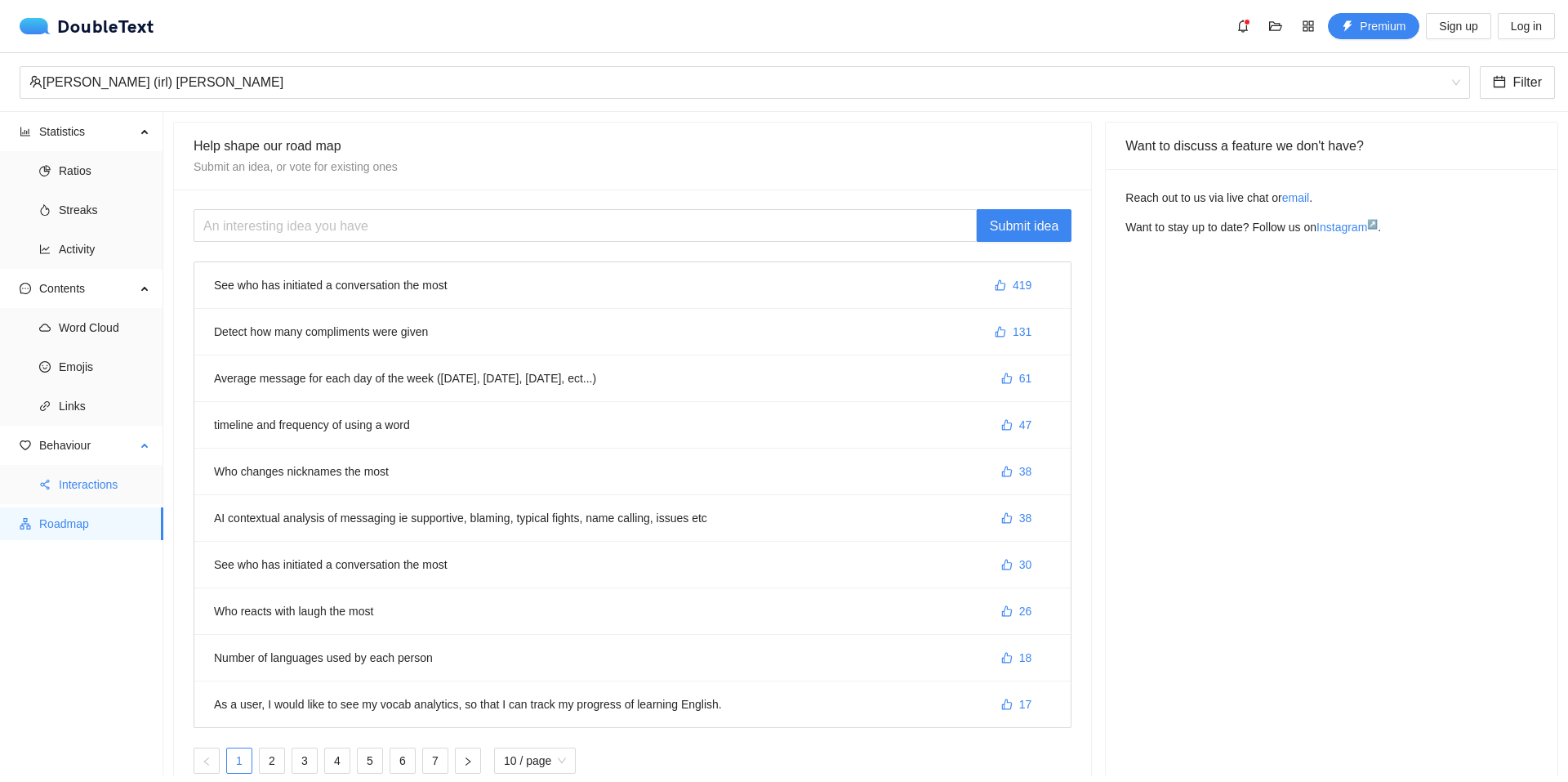
click at [73, 485] on span "Interactions" at bounding box center [105, 484] width 91 height 33
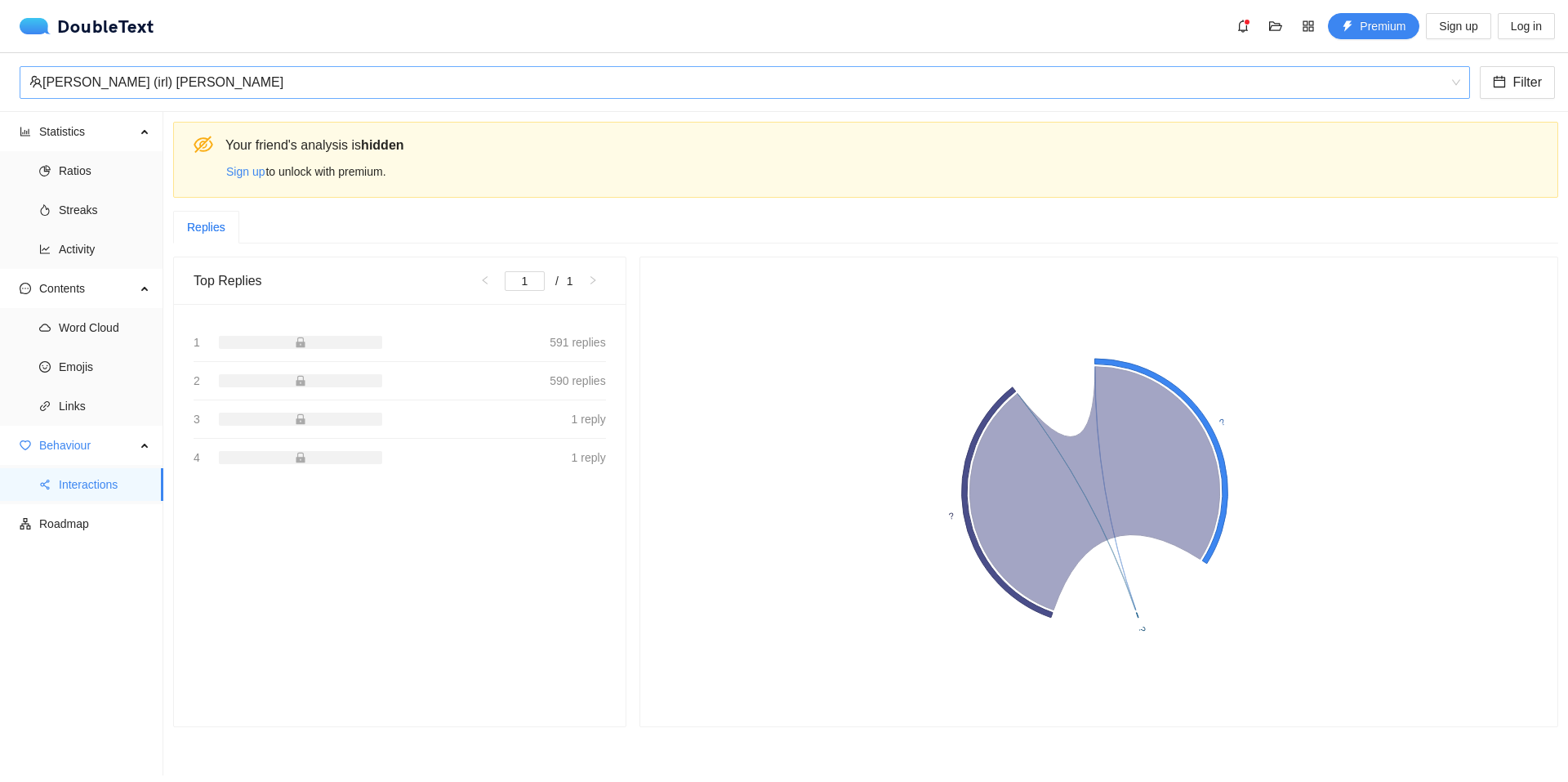
click at [1451, 77] on span "[PERSON_NAME] (irl) [PERSON_NAME]" at bounding box center [745, 82] width 1431 height 31
click at [1555, 84] on button "Filter" at bounding box center [1517, 82] width 75 height 33
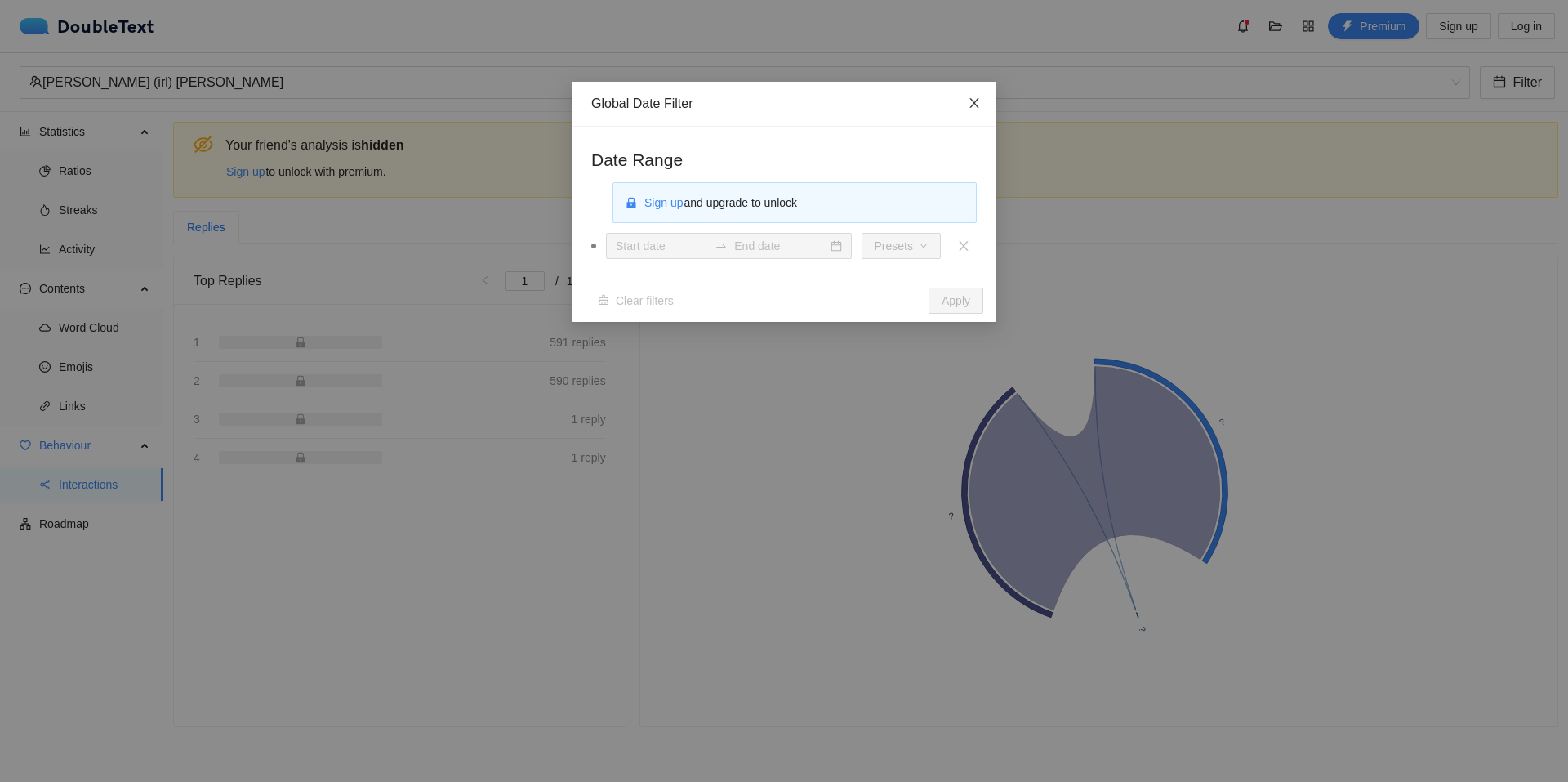
click at [974, 102] on icon "close" at bounding box center [974, 102] width 13 height 13
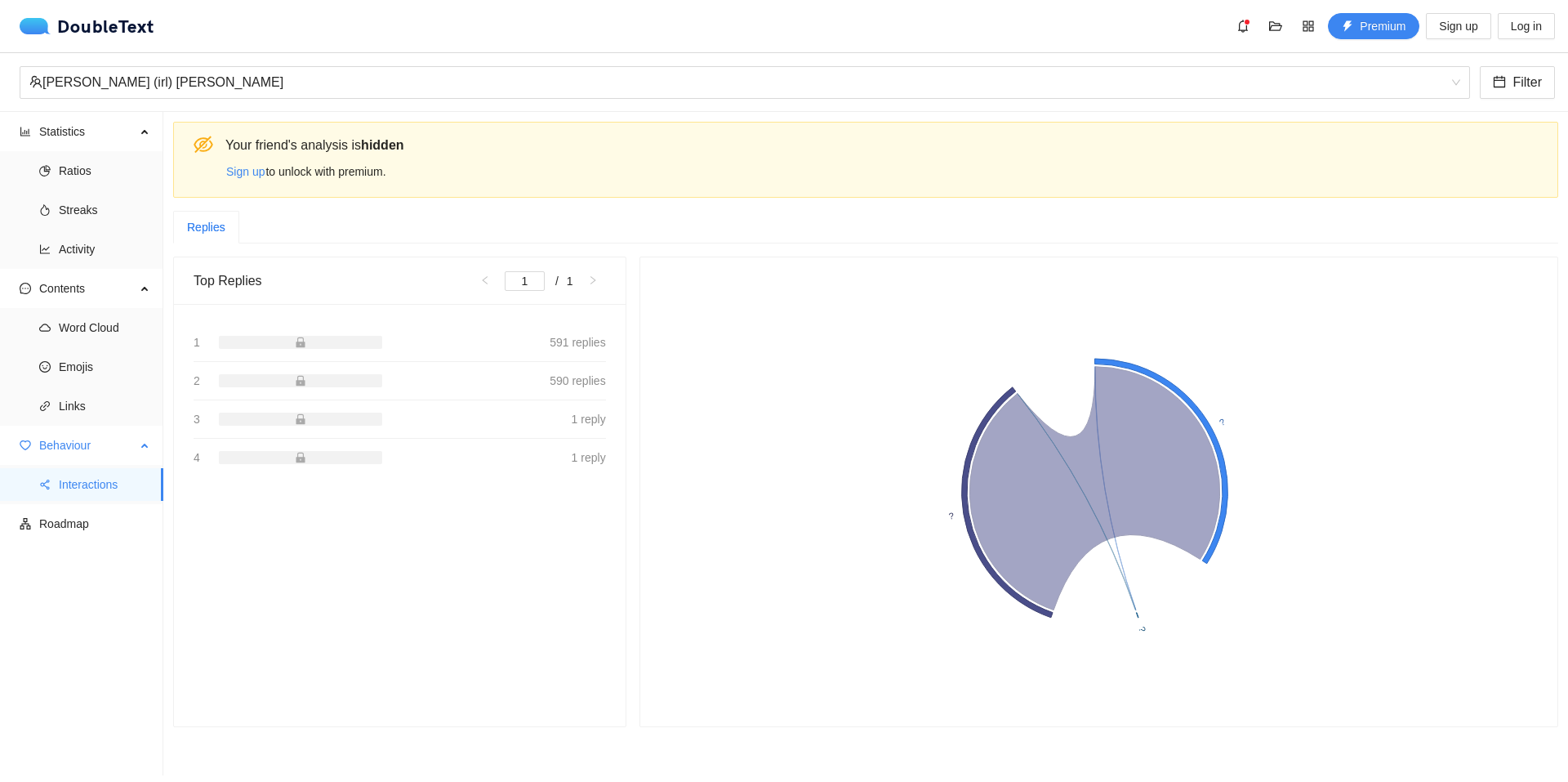
click at [146, 450] on div "Behaviour" at bounding box center [82, 445] width 164 height 33
click at [108, 320] on span "Word Cloud" at bounding box center [105, 327] width 91 height 33
